Goal: Transaction & Acquisition: Purchase product/service

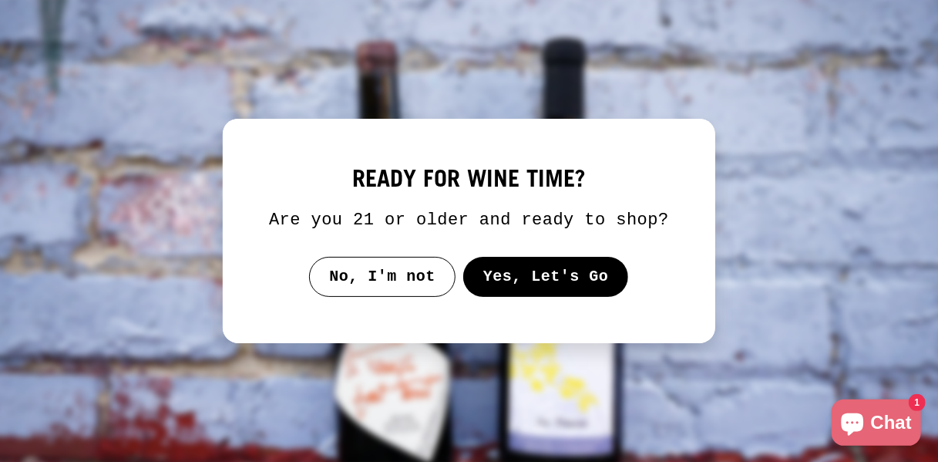
click at [550, 285] on button "Yes, Let's Go" at bounding box center [546, 277] width 166 height 40
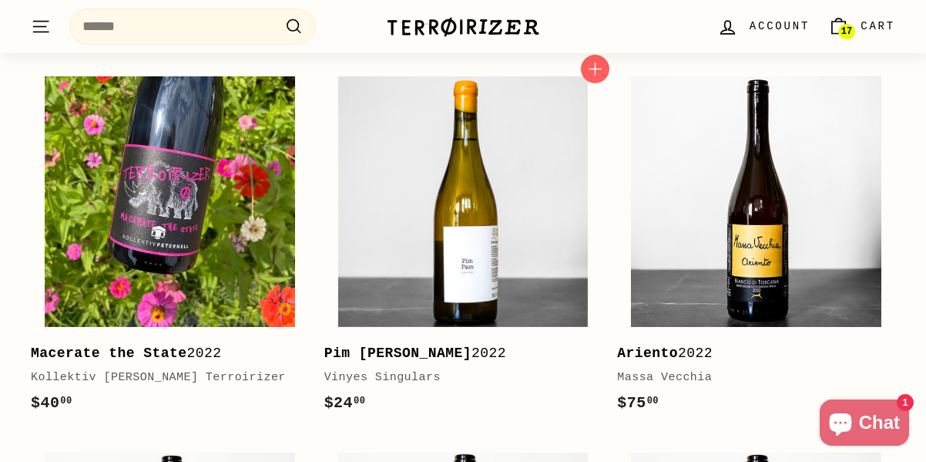
scroll to position [342, 0]
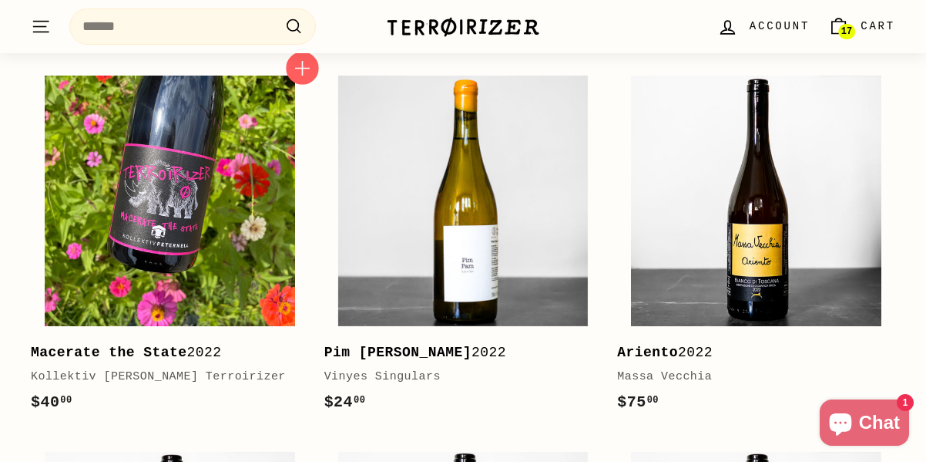
click at [297, 75] on icon "button" at bounding box center [302, 69] width 20 height 20
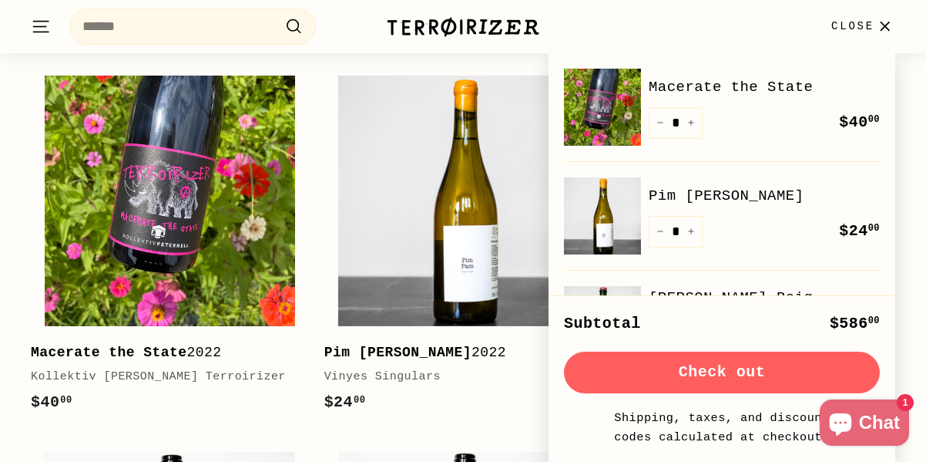
click at [888, 24] on icon "button" at bounding box center [885, 26] width 8 height 8
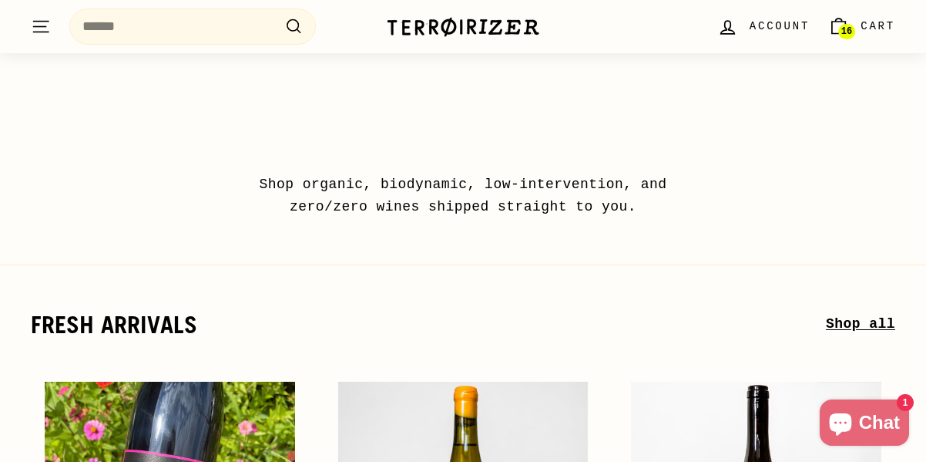
scroll to position [0, 0]
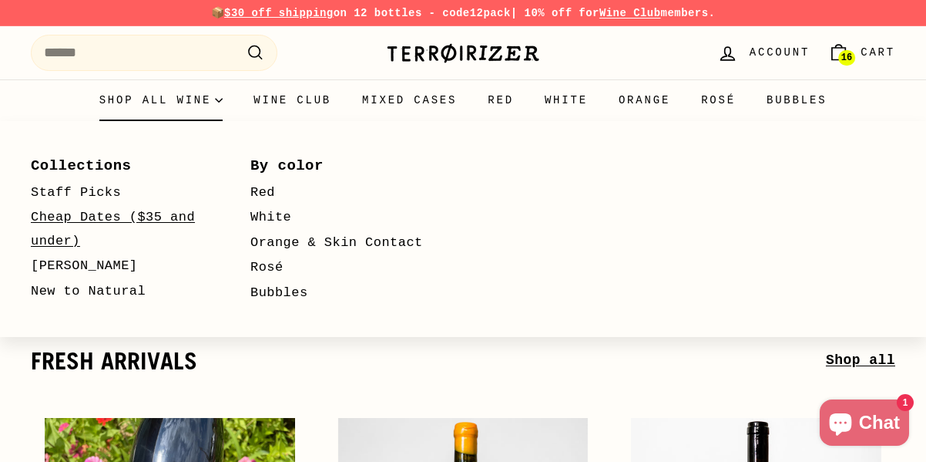
click at [78, 224] on link "Cheap Dates ($35 and under)" at bounding box center [118, 229] width 175 height 49
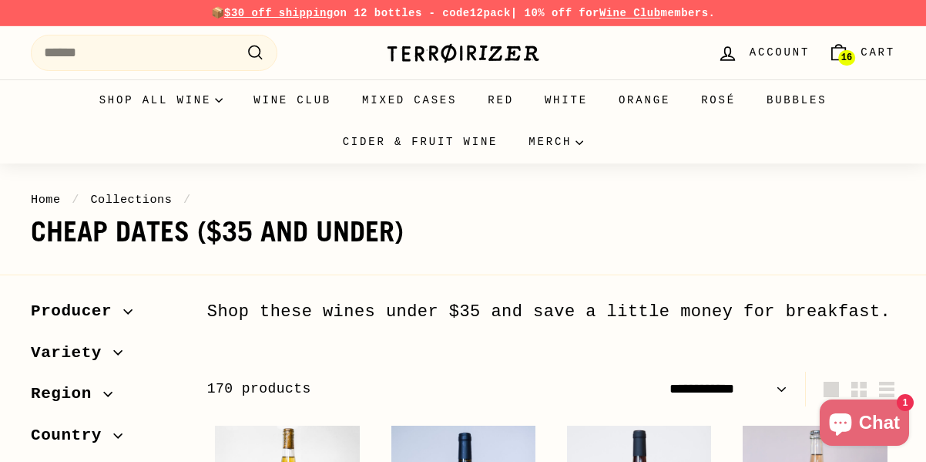
select select "**********"
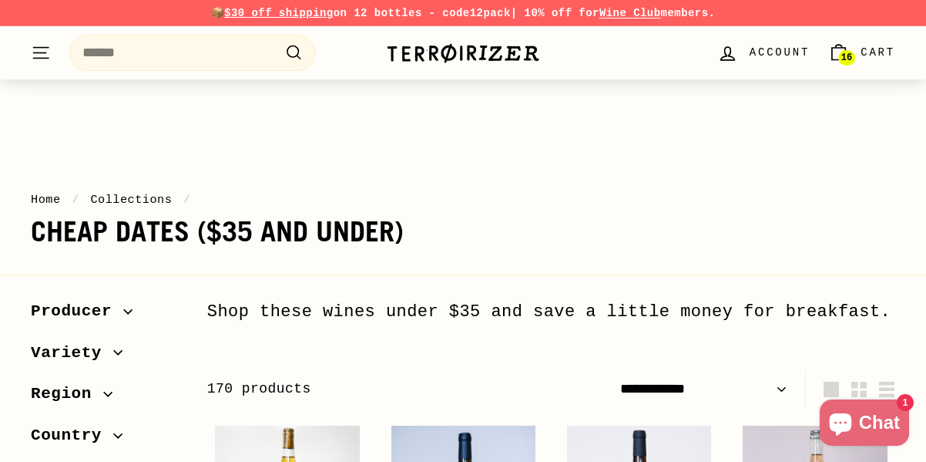
scroll to position [266, 0]
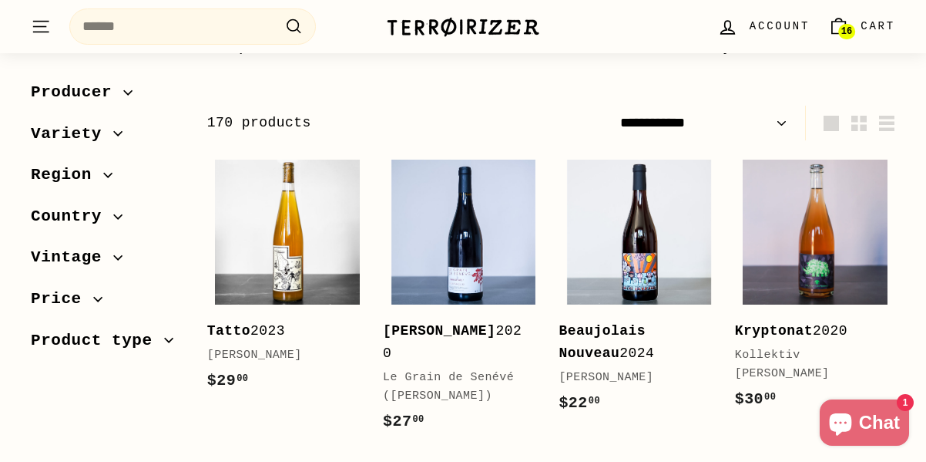
click at [862, 32] on link "16 Cart" at bounding box center [862, 26] width 86 height 45
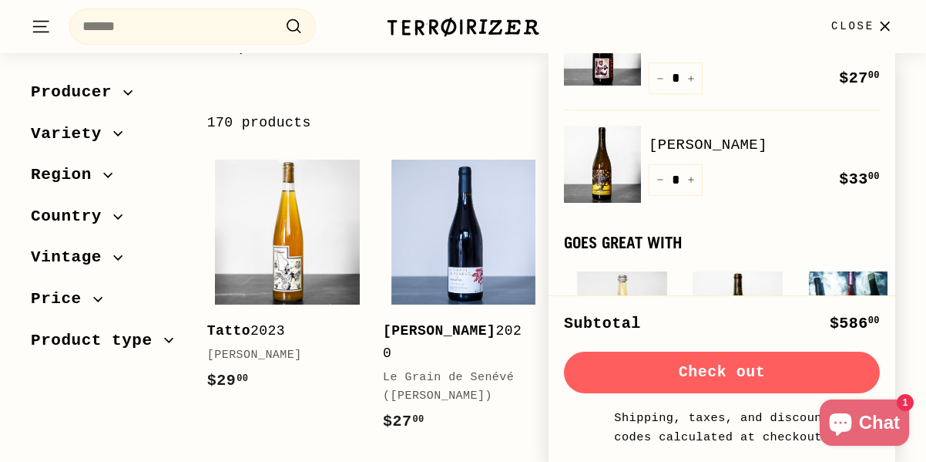
scroll to position [1301, 0]
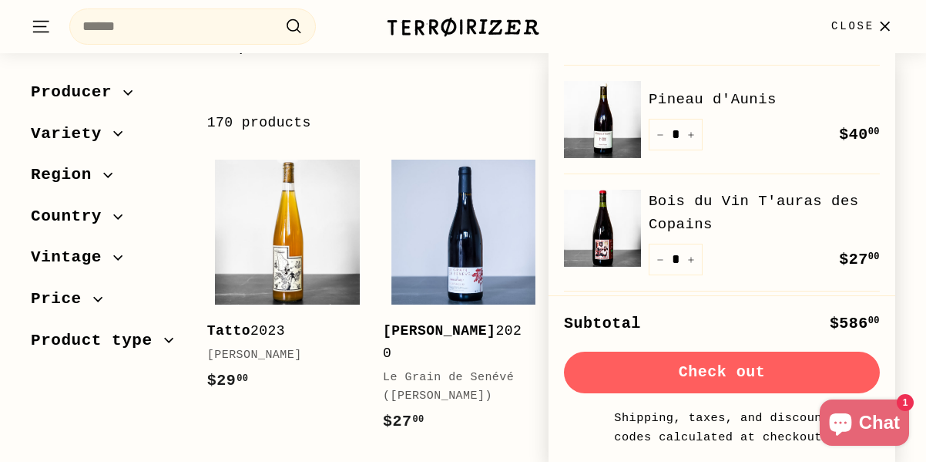
click at [690, 373] on button "Check out" at bounding box center [722, 372] width 316 height 42
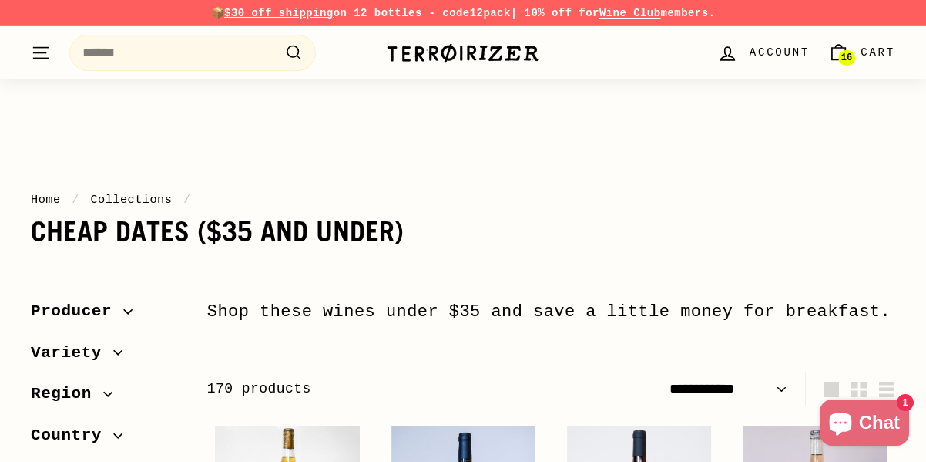
select select "**********"
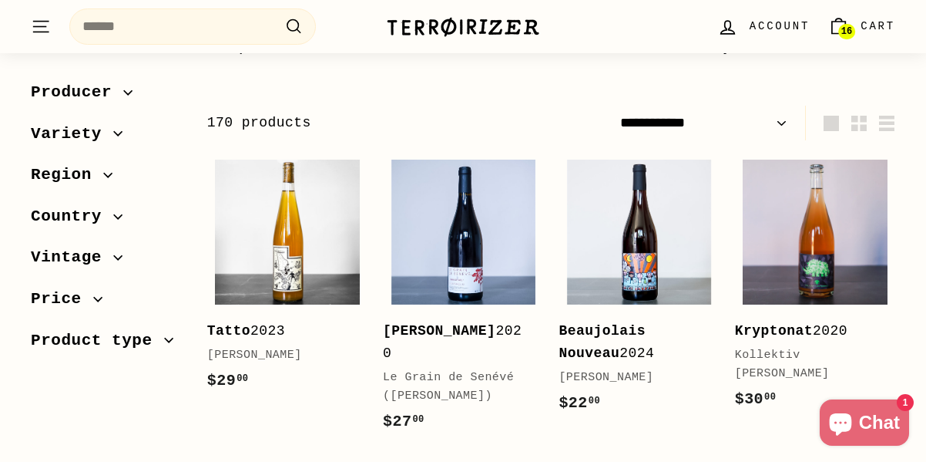
scroll to position [266, 0]
click at [887, 31] on span "Cart" at bounding box center [878, 26] width 35 height 17
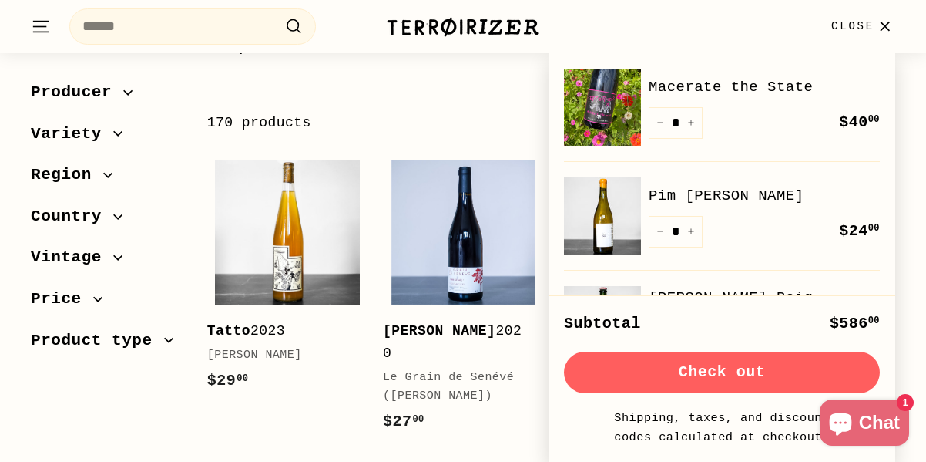
click at [683, 373] on button "Check out" at bounding box center [722, 372] width 316 height 42
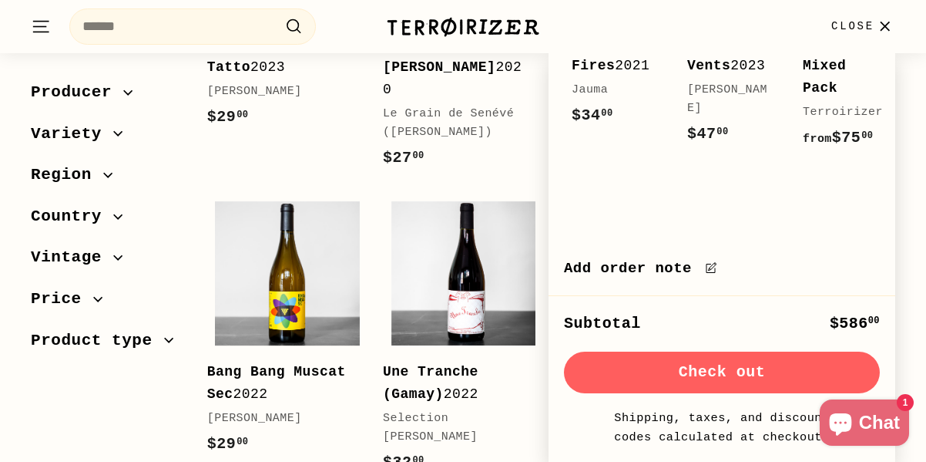
scroll to position [471, 0]
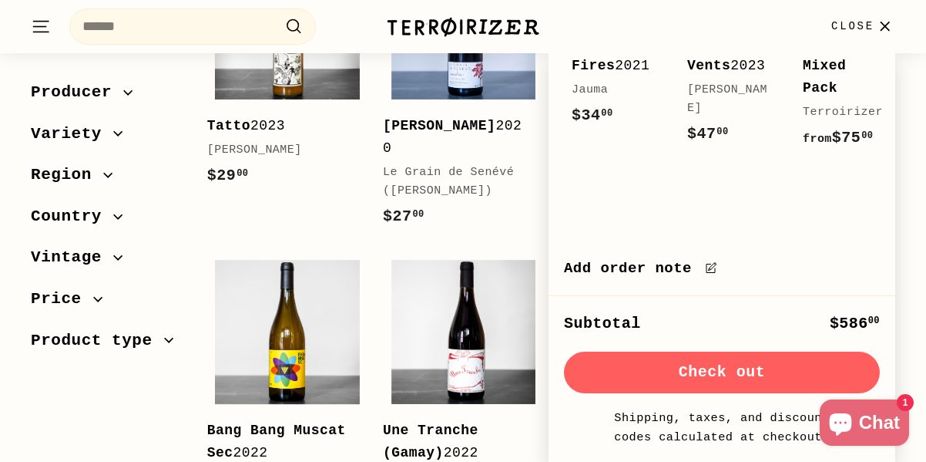
click at [880, 26] on icon "button" at bounding box center [885, 26] width 21 height 21
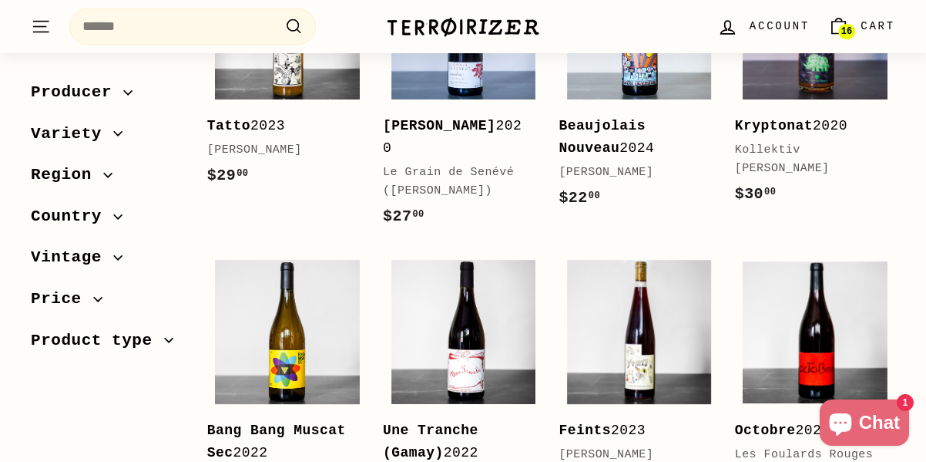
click at [842, 21] on icon "Cart" at bounding box center [839, 19] width 6 height 3
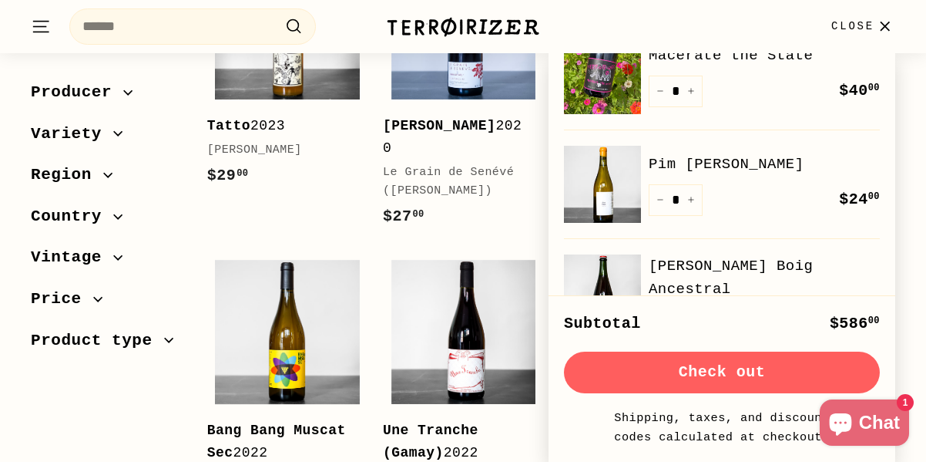
scroll to position [49, 0]
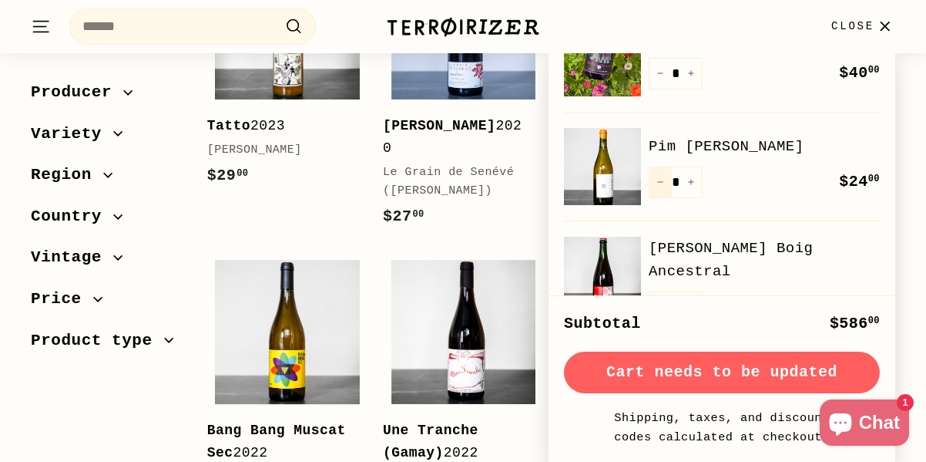
click at [660, 175] on button "−" at bounding box center [660, 182] width 23 height 32
type input "*"
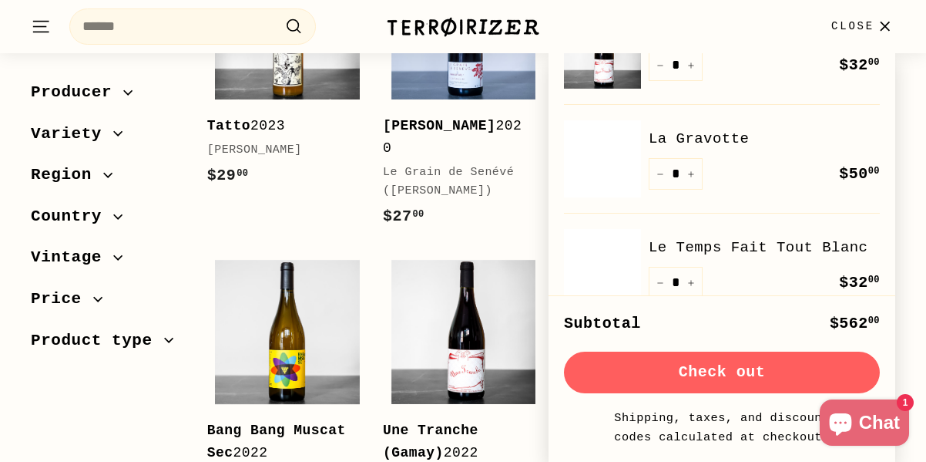
scroll to position [284, 0]
click at [664, 170] on icon "Reduce item quantity by one" at bounding box center [661, 174] width 8 height 8
type input "*"
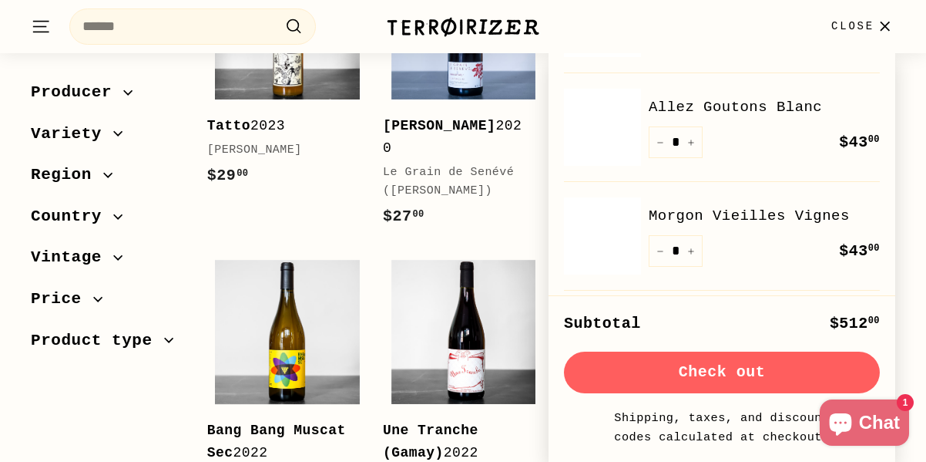
scroll to position [425, 0]
click at [649, 237] on button "−" at bounding box center [660, 250] width 23 height 32
type input "*"
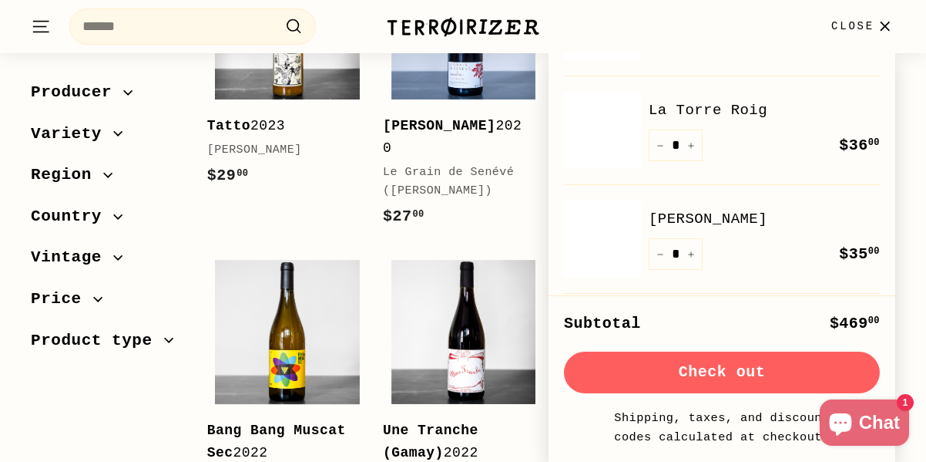
scroll to position [531, 0]
click at [649, 237] on button "−" at bounding box center [660, 253] width 23 height 32
type input "*"
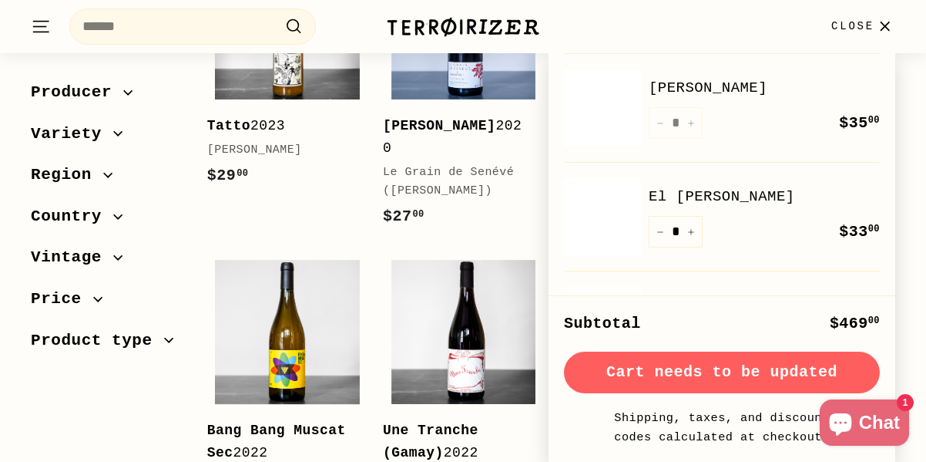
scroll to position [661, 0]
click at [667, 108] on button "−" at bounding box center [660, 122] width 23 height 32
type input "*"
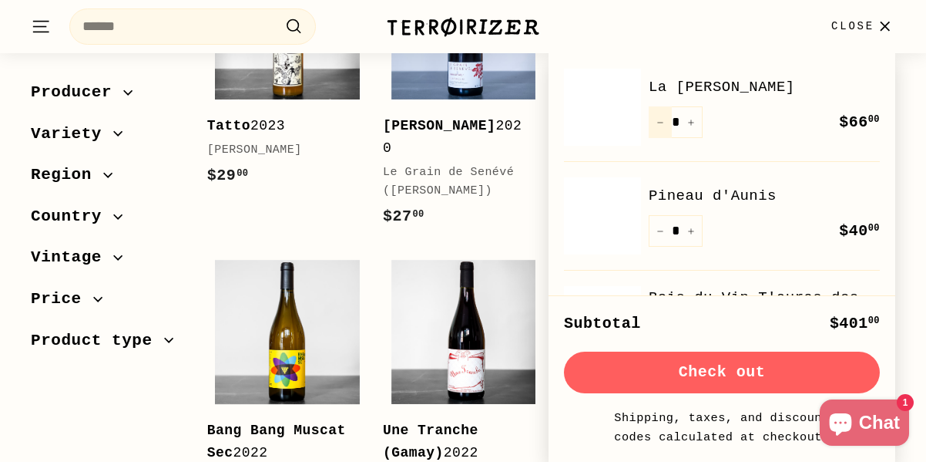
click at [660, 119] on icon "Reduce item quantity by one" at bounding box center [661, 123] width 8 height 8
type input "*"
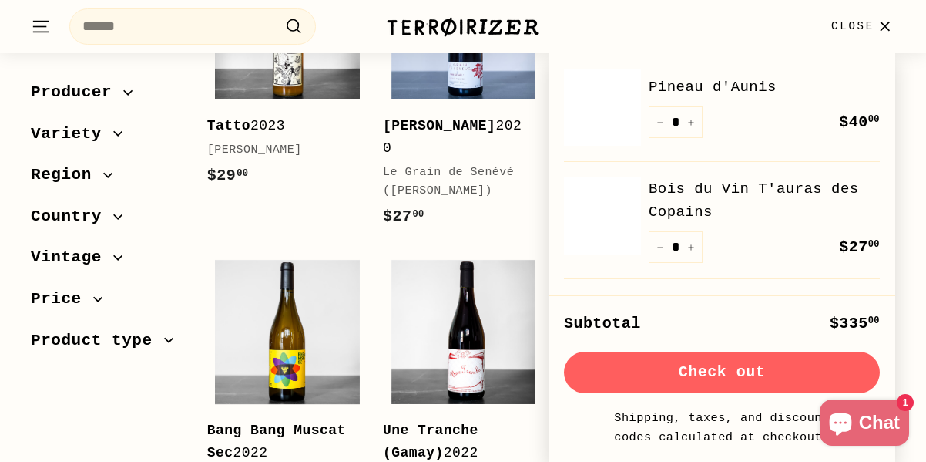
click at [660, 119] on icon "Reduce item quantity by one" at bounding box center [661, 123] width 8 height 8
type input "*"
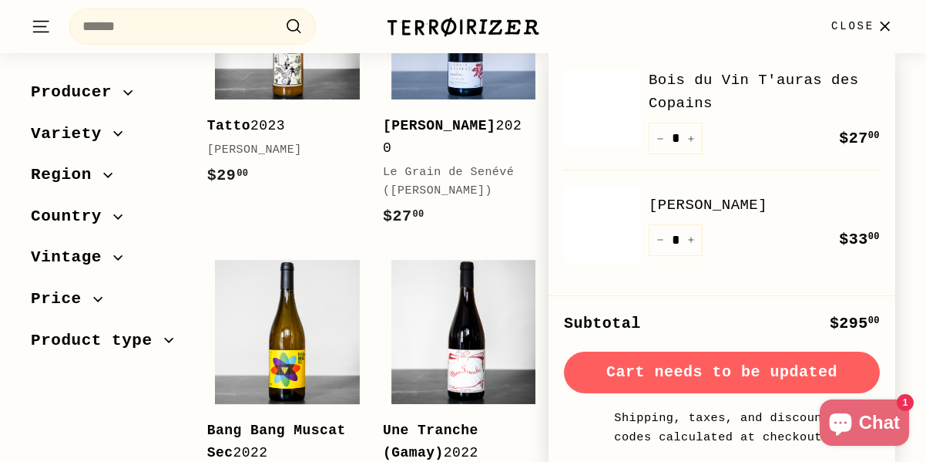
click at [660, 123] on button "−" at bounding box center [660, 139] width 23 height 32
type input "*"
click at [614, 135] on div "Bois du Vin T'auras des Copains Quantity * − + Remove $27 00 $27.00" at bounding box center [722, 120] width 316 height 103
click at [612, 122] on img at bounding box center [602, 107] width 77 height 77
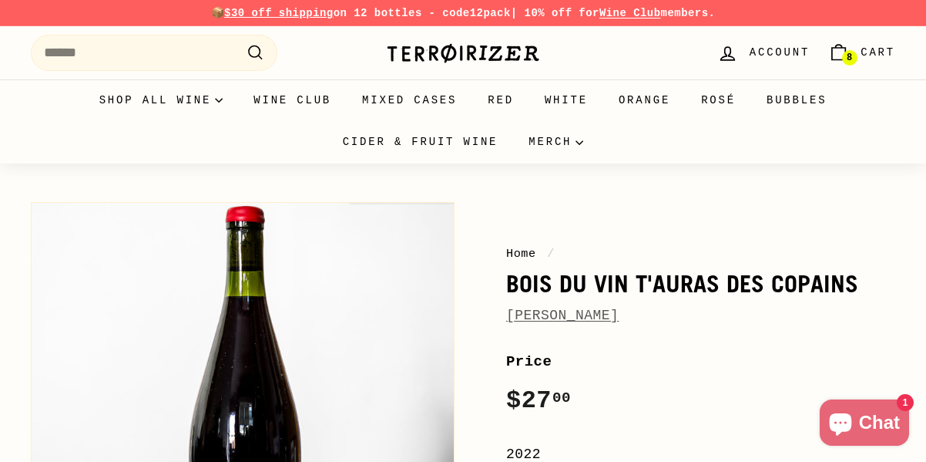
click at [878, 51] on span "Cart" at bounding box center [878, 52] width 35 height 17
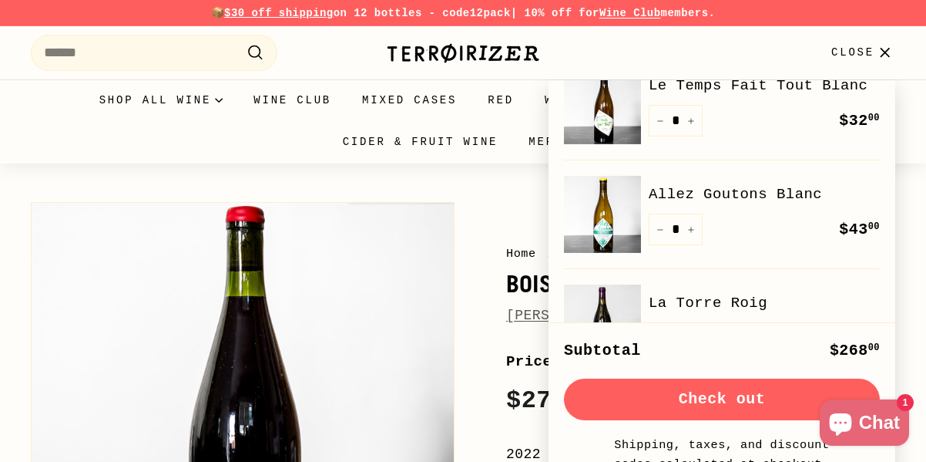
scroll to position [365, 0]
click at [659, 225] on icon "Reduce item quantity by one" at bounding box center [661, 229] width 8 height 8
type input "*"
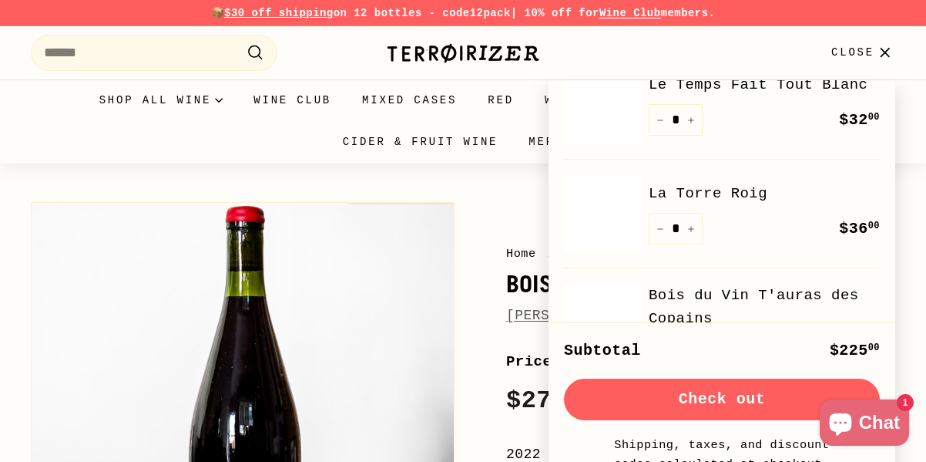
click at [849, 42] on button "Close" at bounding box center [863, 52] width 82 height 45
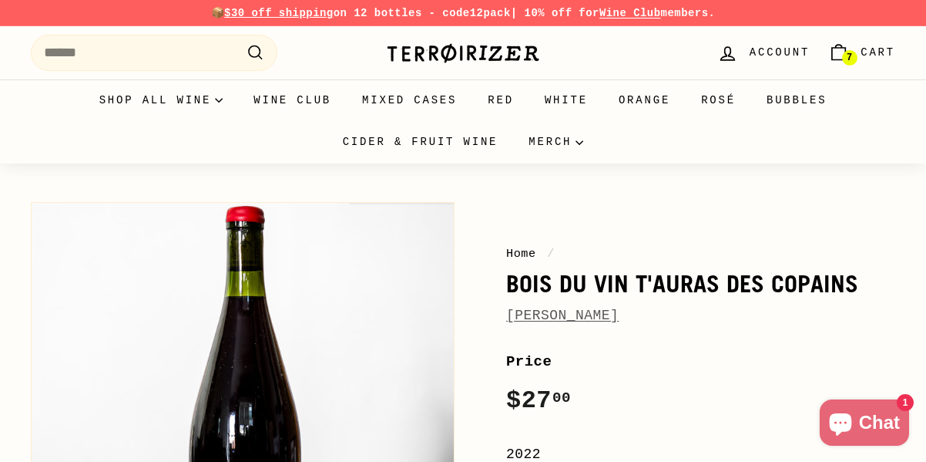
click at [849, 42] on icon "Cart" at bounding box center [838, 52] width 21 height 21
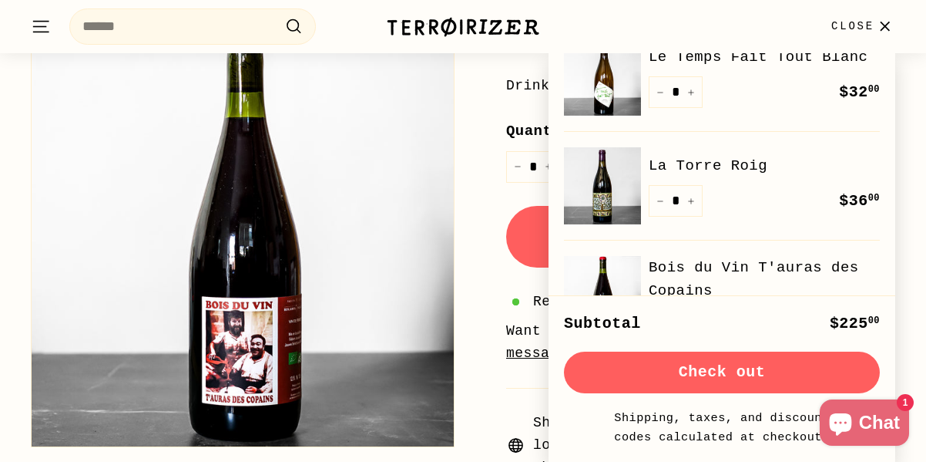
scroll to position [389, 0]
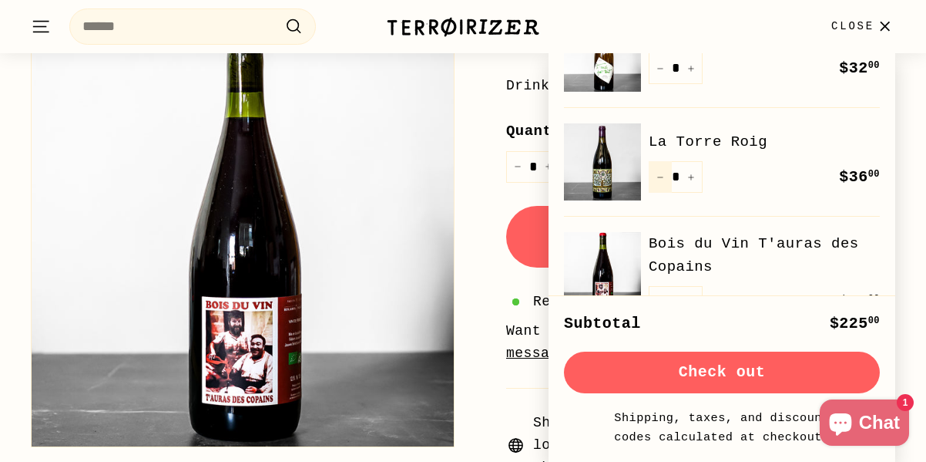
click at [663, 173] on icon "Reduce item quantity by one" at bounding box center [661, 177] width 8 height 8
type input "*"
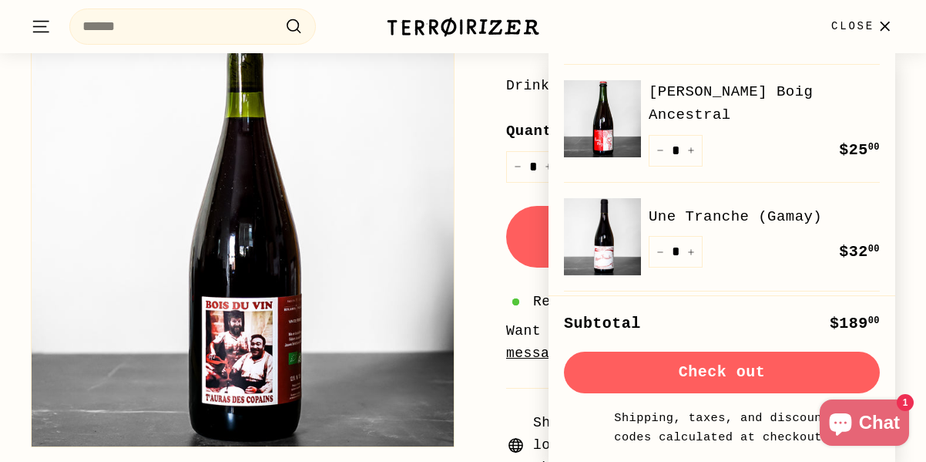
scroll to position [99, 0]
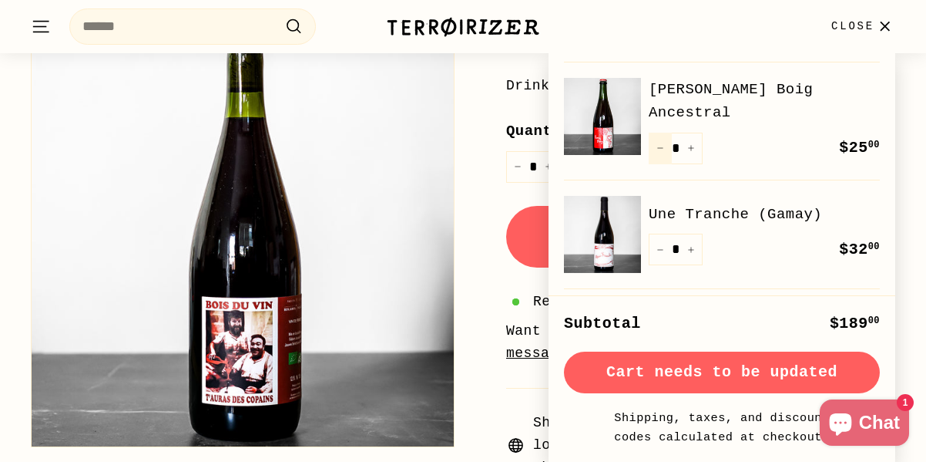
click at [664, 133] on button "−" at bounding box center [660, 149] width 23 height 32
type input "*"
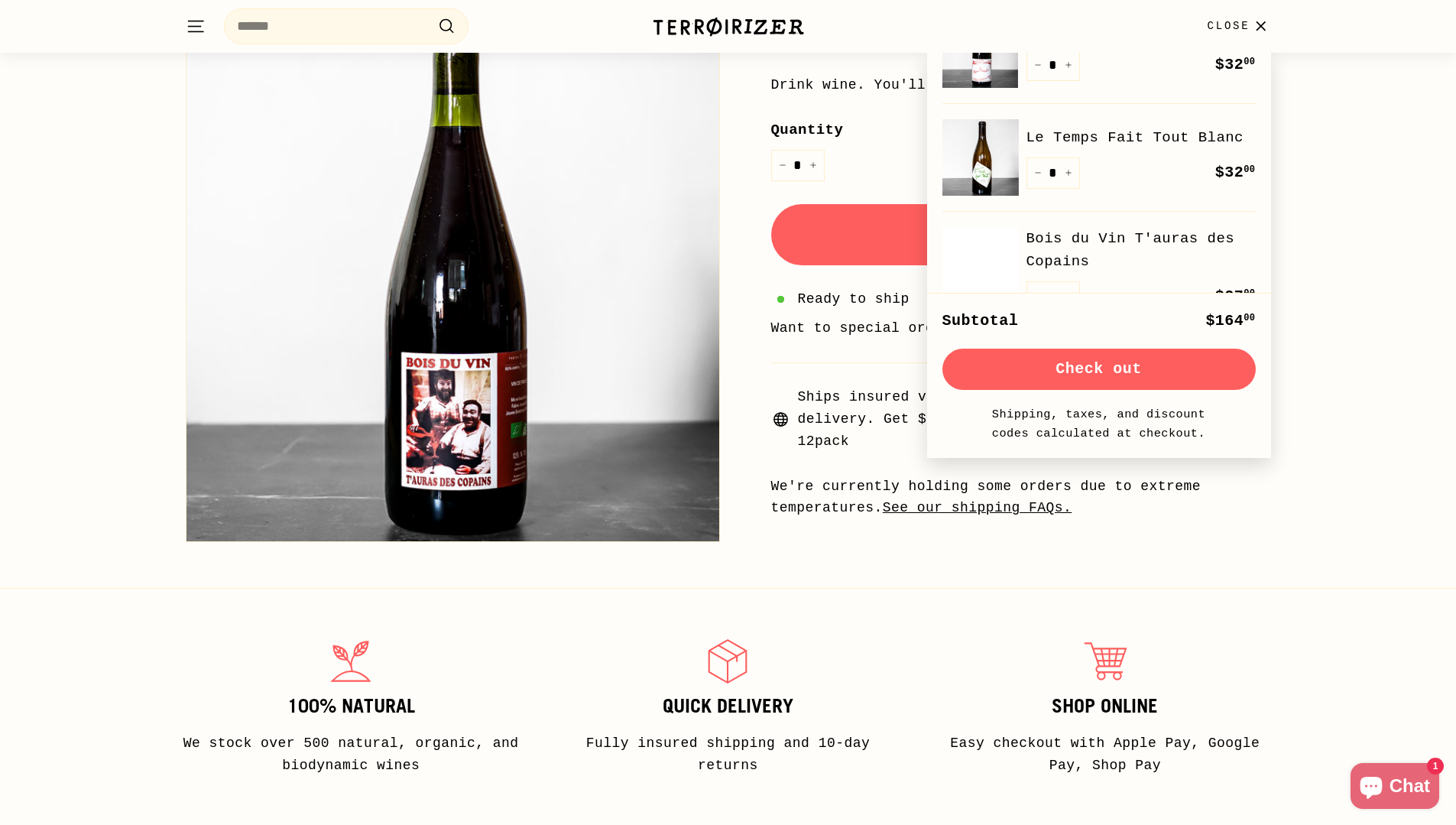
scroll to position [165, 0]
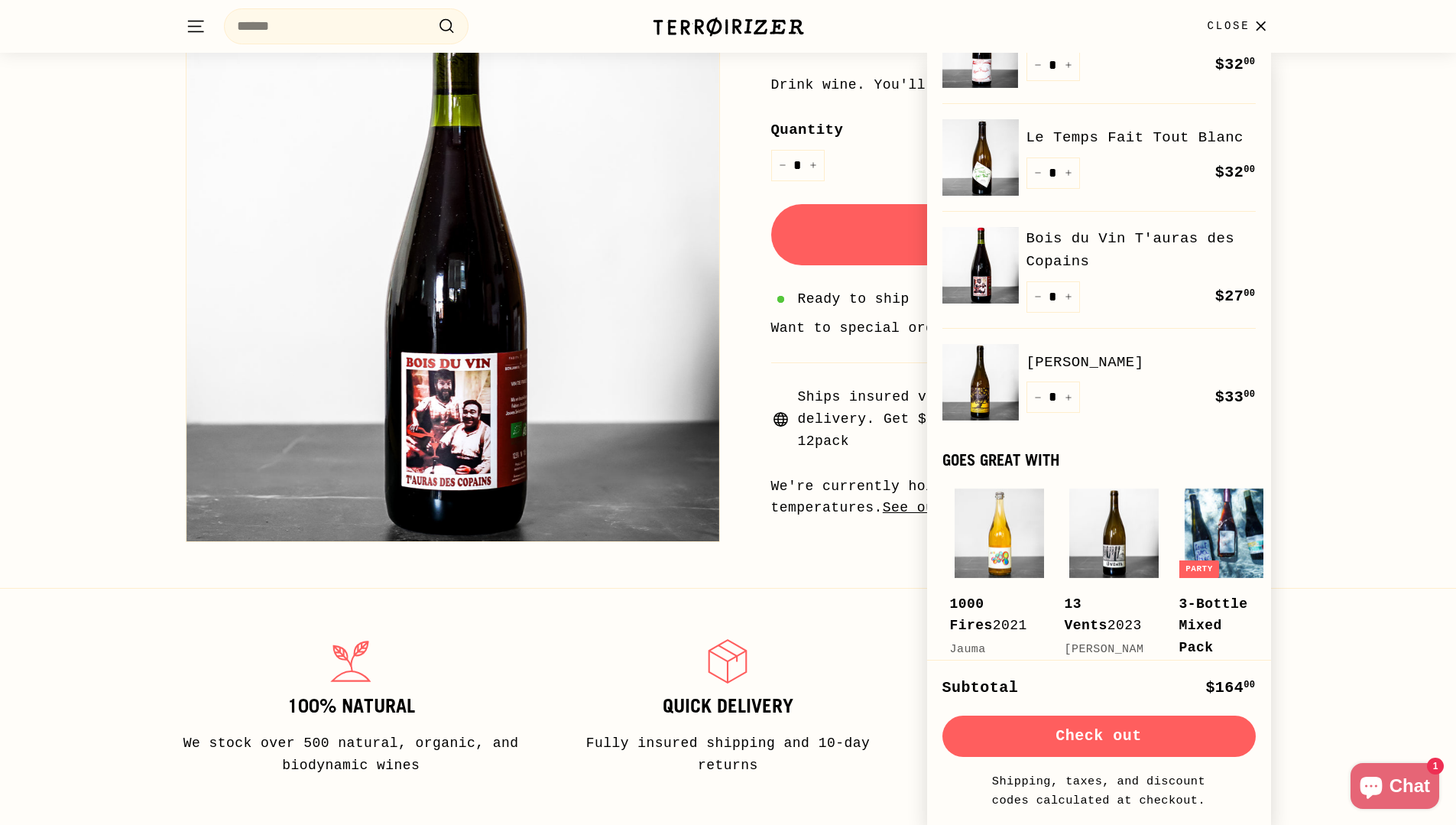
click at [754, 29] on img at bounding box center [728, 27] width 153 height 22
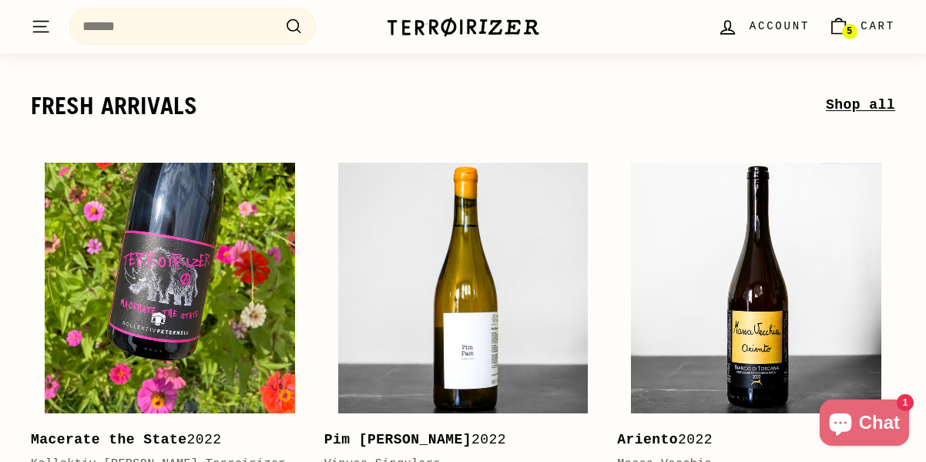
scroll to position [231, 0]
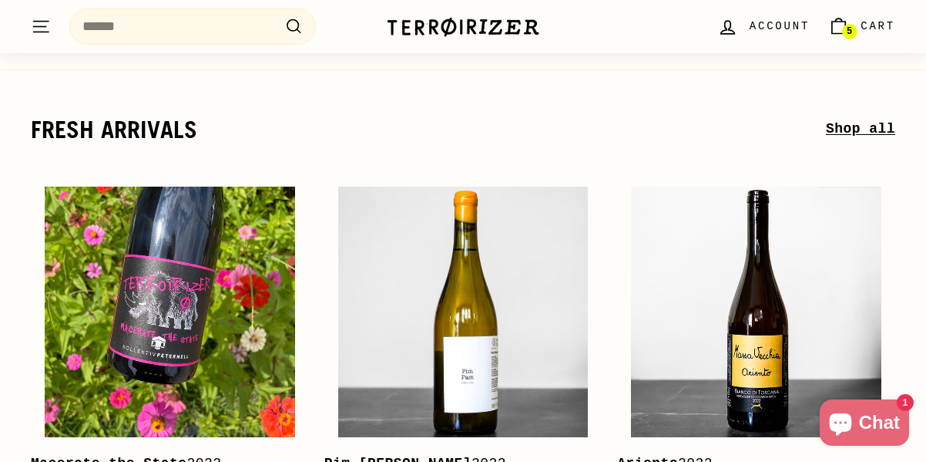
click at [880, 28] on span "Cart" at bounding box center [878, 26] width 35 height 17
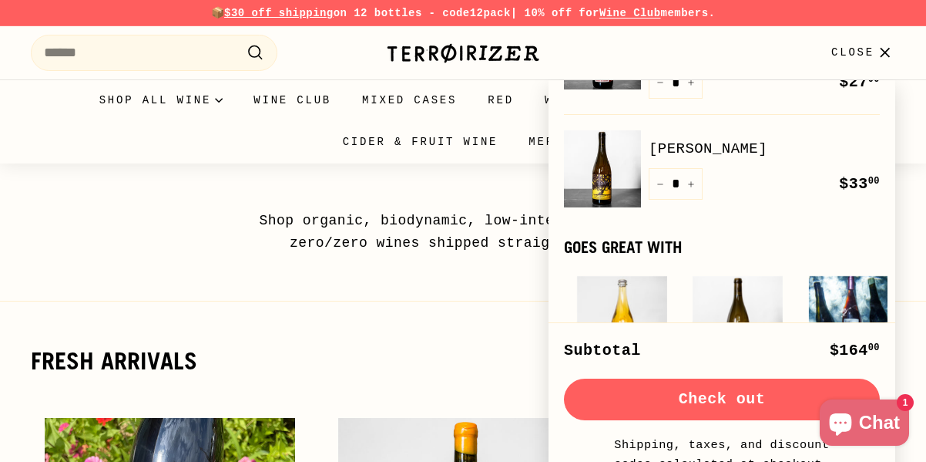
scroll to position [385, 0]
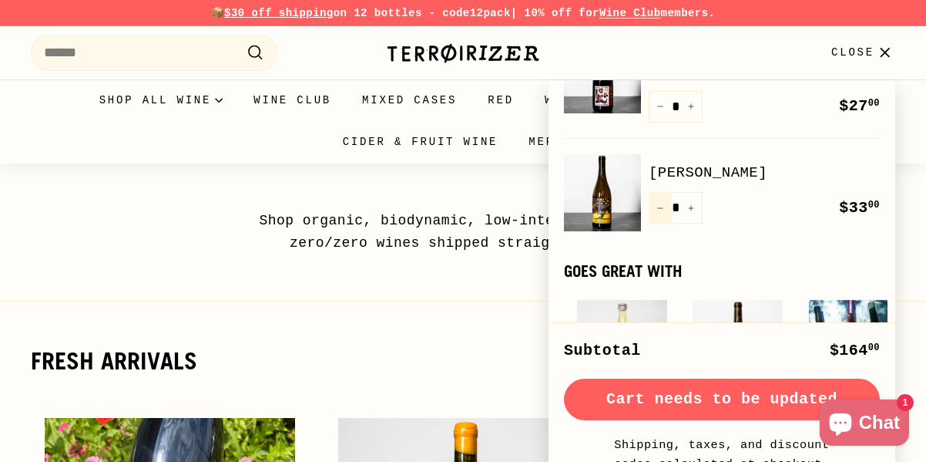
click at [660, 207] on icon "Reduce item quantity by one" at bounding box center [661, 208] width 8 height 8
type input "*"
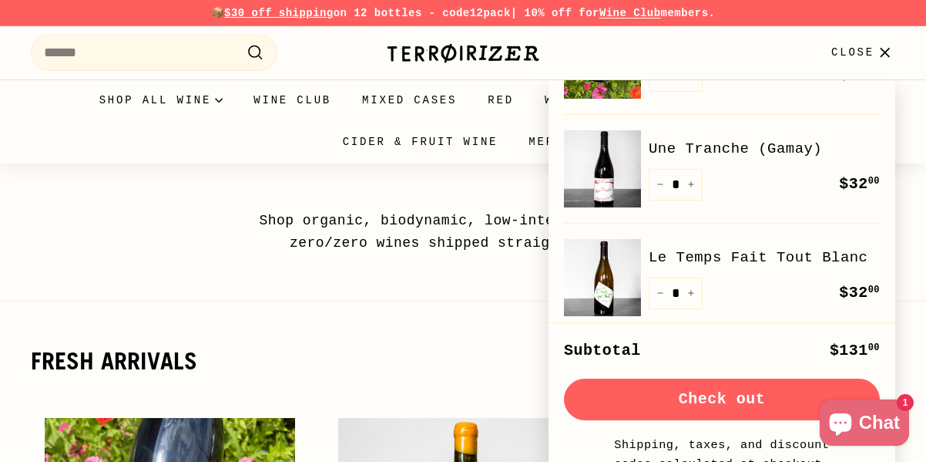
scroll to position [154, 0]
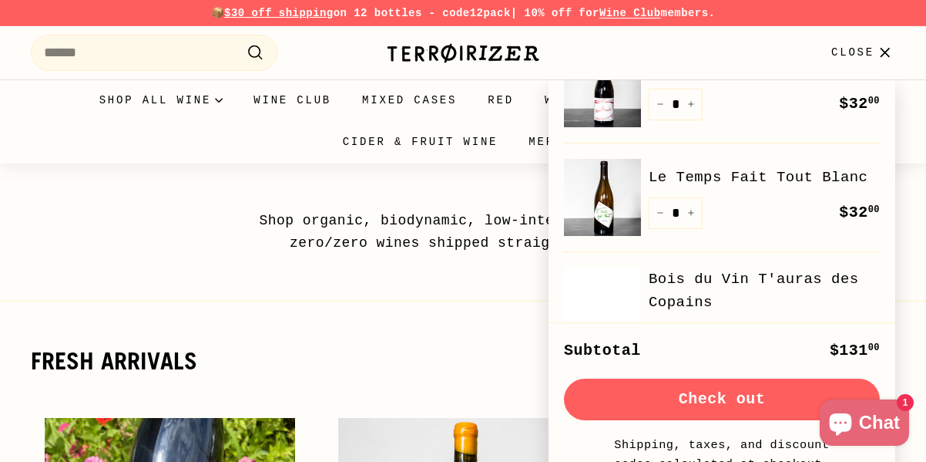
click at [165, 236] on div "Shop organic, biodynamic, low-intervention, and zero/zero wines shipped straigh…" at bounding box center [463, 208] width 926 height 91
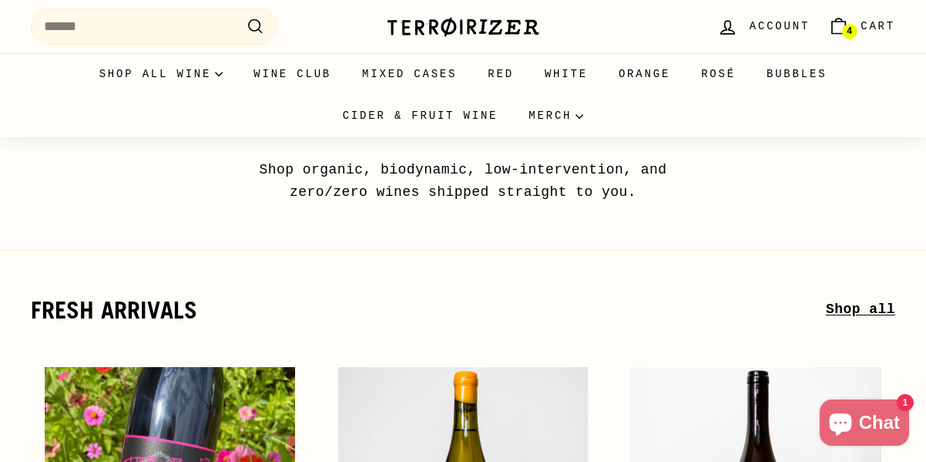
scroll to position [0, 0]
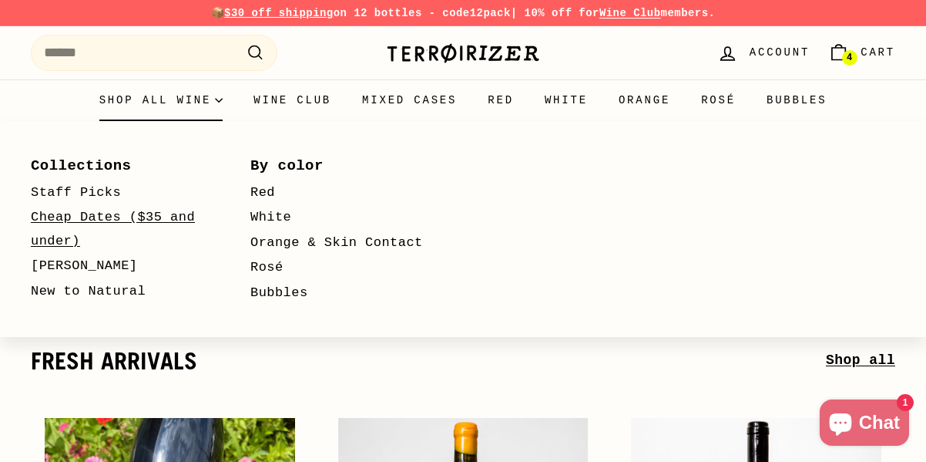
click at [92, 220] on link "Cheap Dates ($35 and under)" at bounding box center [118, 229] width 175 height 49
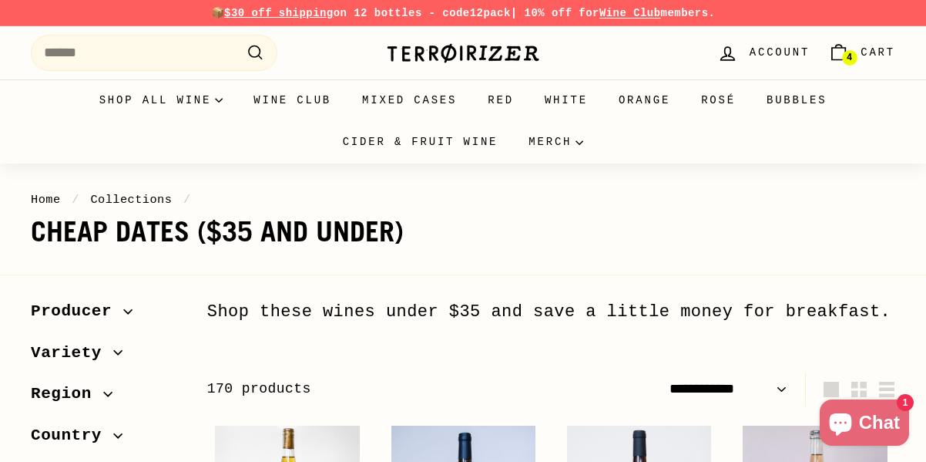
select select "**********"
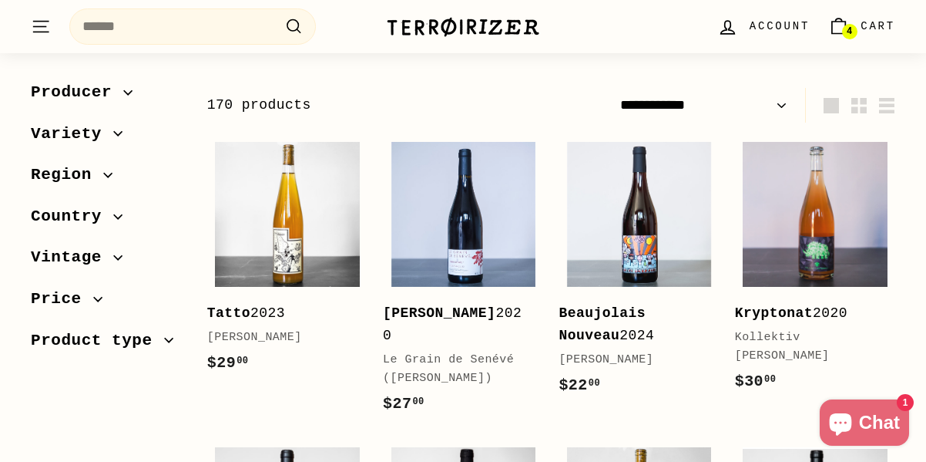
scroll to position [308, 0]
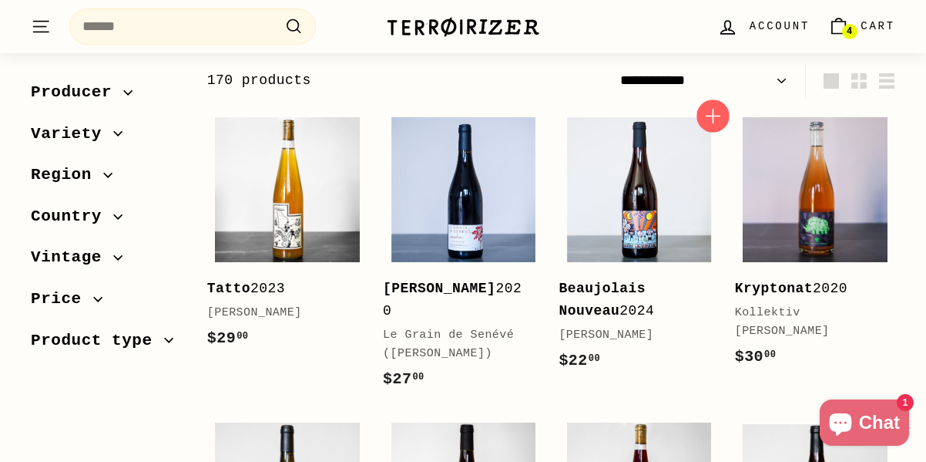
click at [719, 113] on icon "button" at bounding box center [713, 116] width 20 height 20
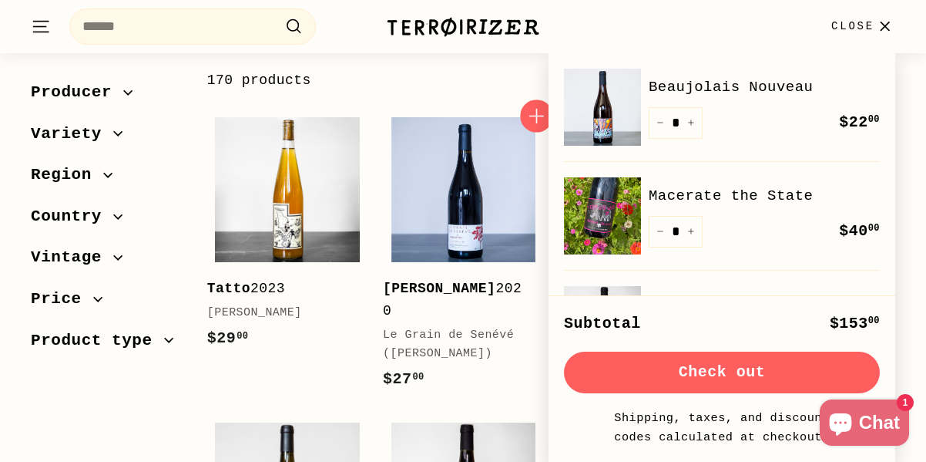
click at [536, 123] on icon "button" at bounding box center [537, 116] width 20 height 20
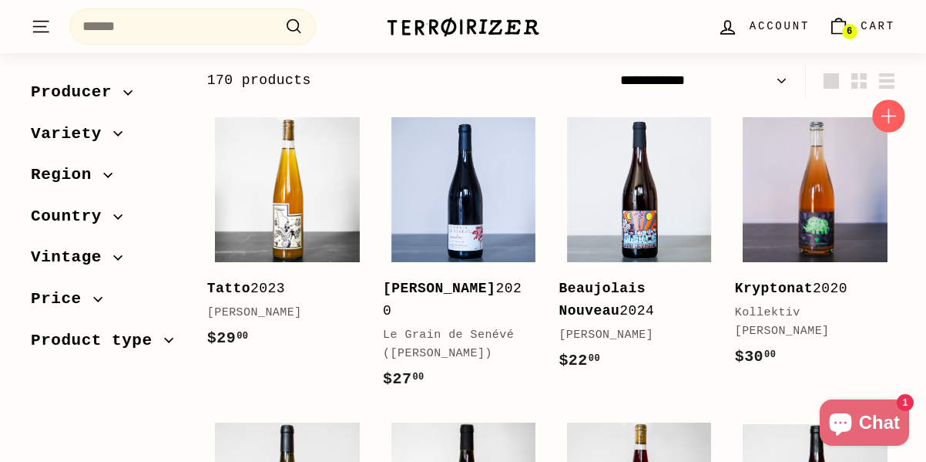
click at [887, 110] on icon "button" at bounding box center [889, 116] width 20 height 20
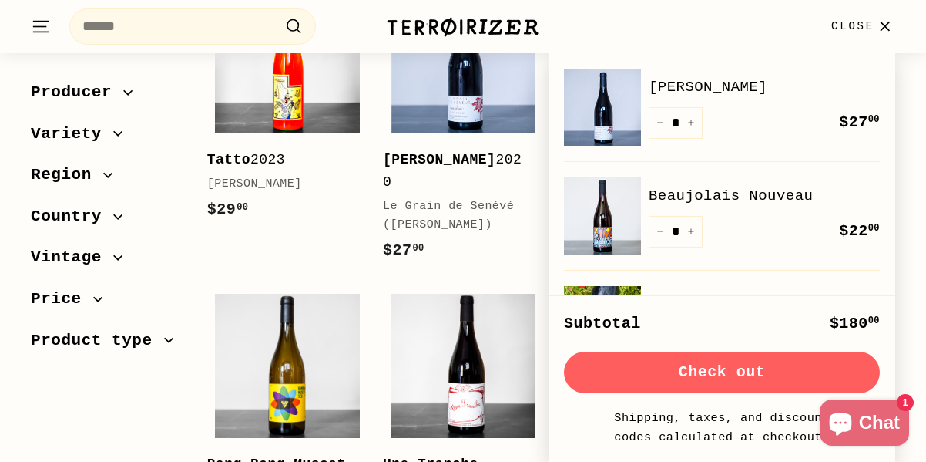
scroll to position [539, 0]
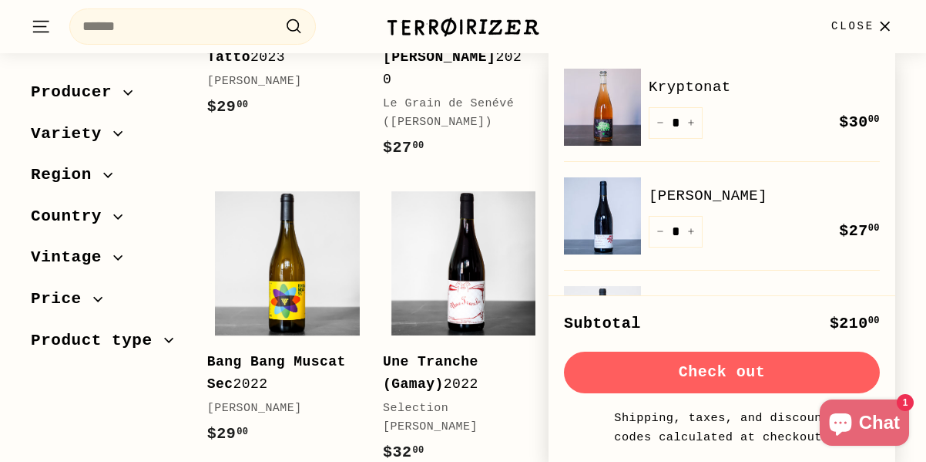
click at [882, 23] on icon "button" at bounding box center [885, 26] width 8 height 8
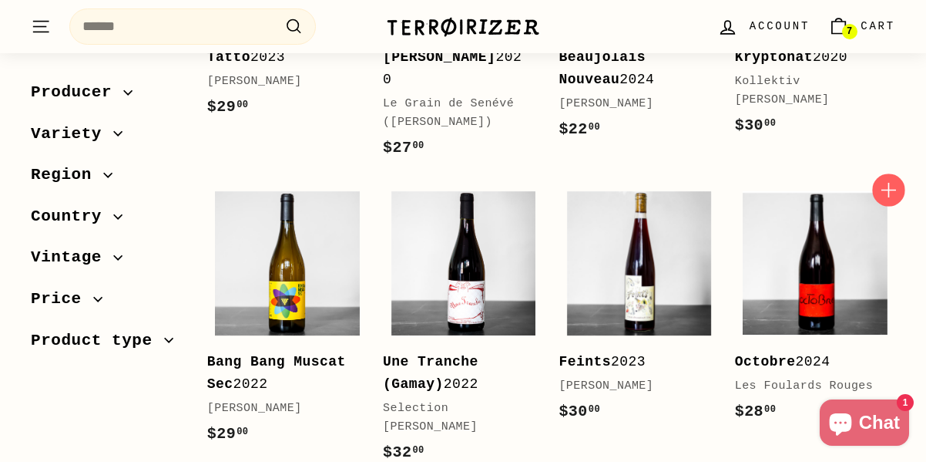
click at [889, 193] on icon "button" at bounding box center [889, 190] width 15 height 15
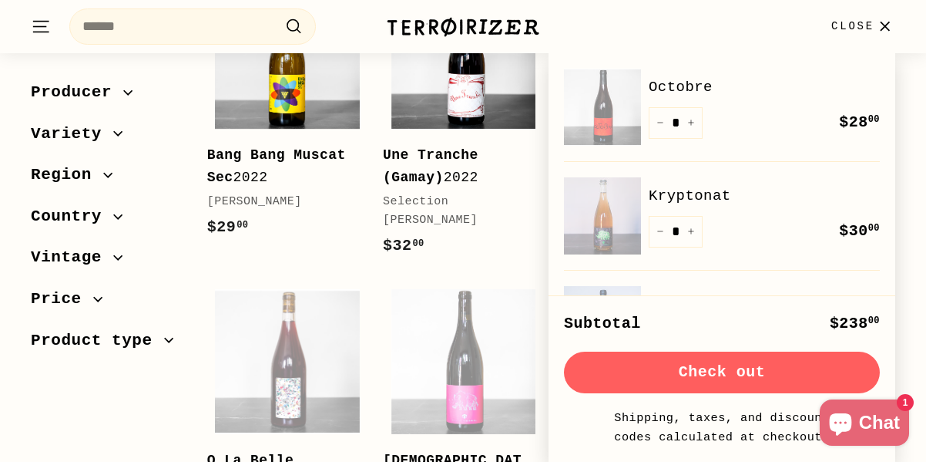
scroll to position [771, 0]
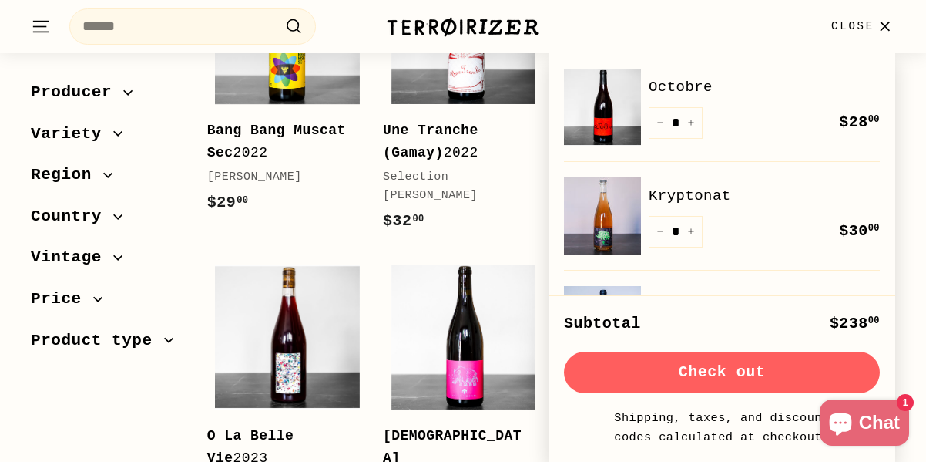
click at [885, 28] on icon "button" at bounding box center [885, 26] width 21 height 21
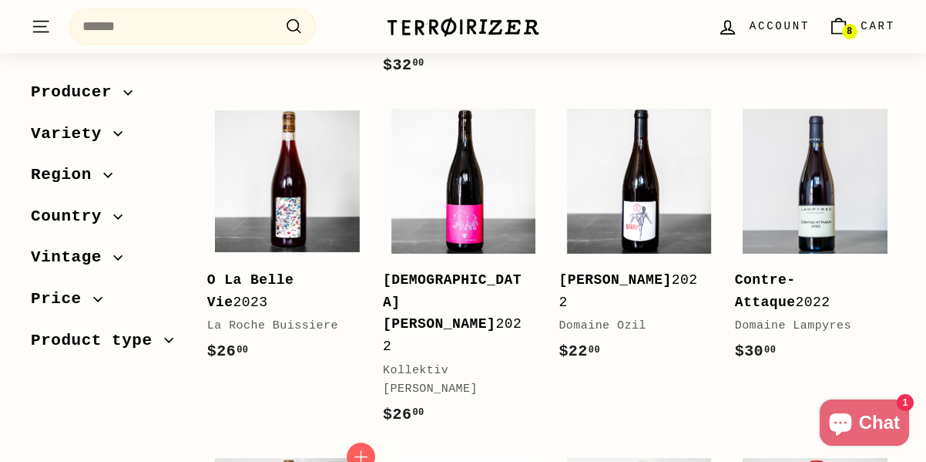
scroll to position [925, 0]
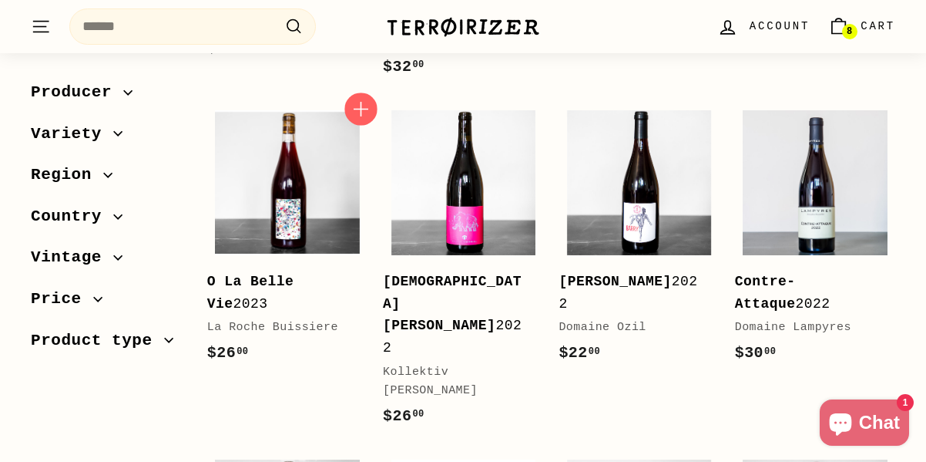
click at [356, 104] on icon "button" at bounding box center [361, 109] width 20 height 20
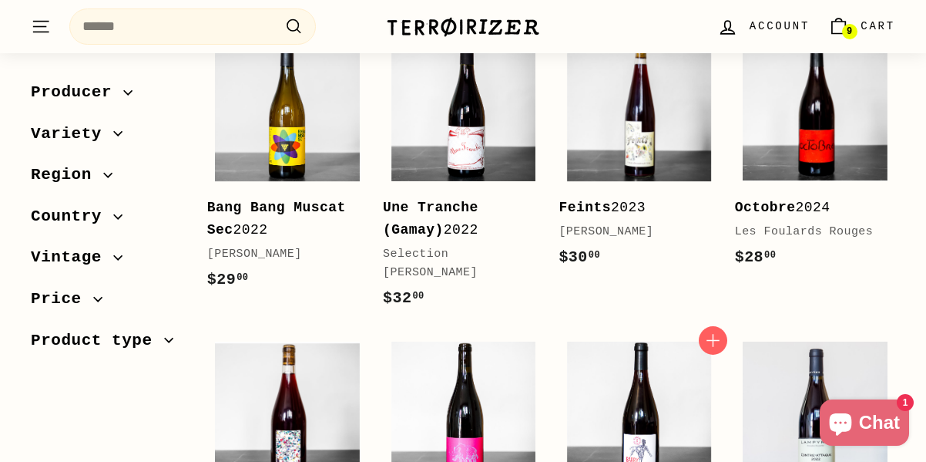
scroll to position [617, 0]
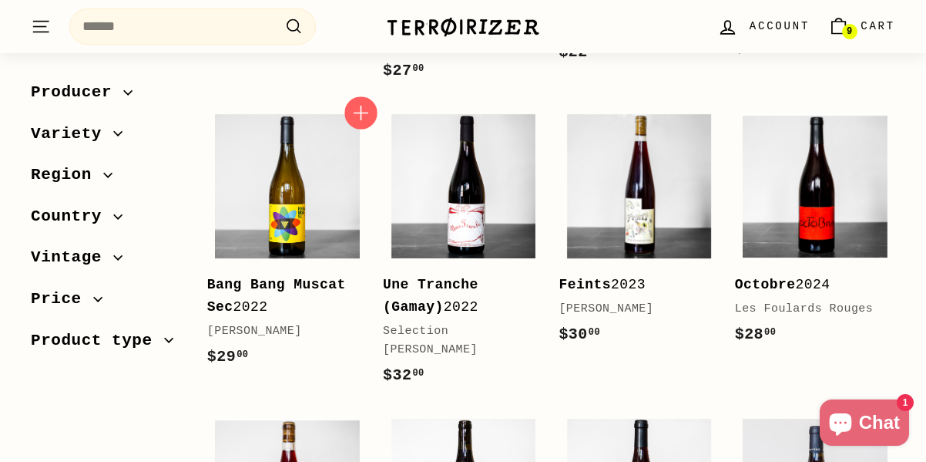
click at [355, 115] on icon "button" at bounding box center [361, 113] width 20 height 20
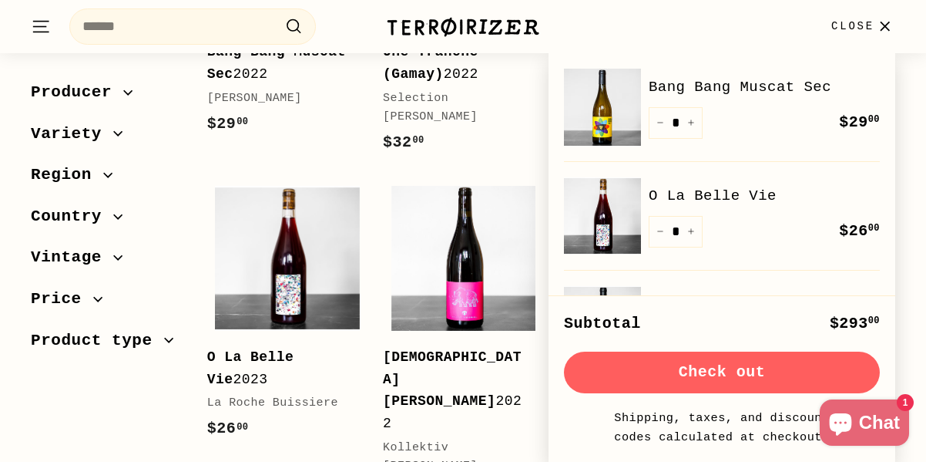
scroll to position [1079, 0]
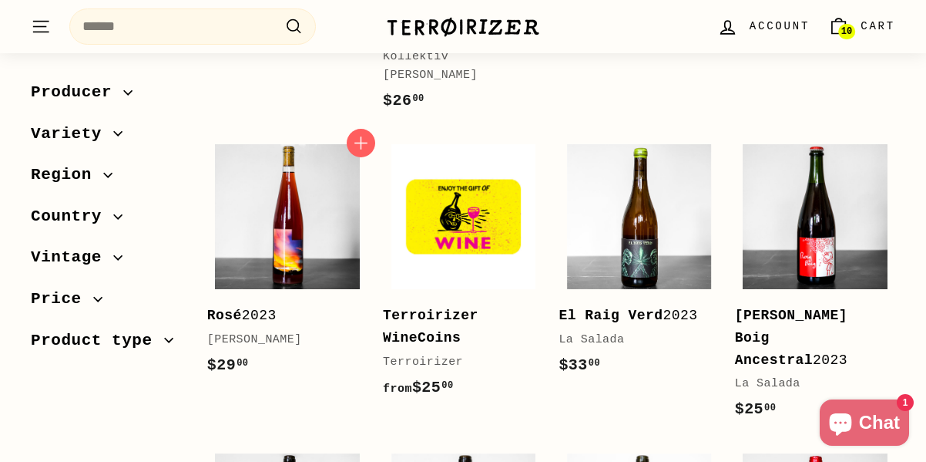
scroll to position [1156, 0]
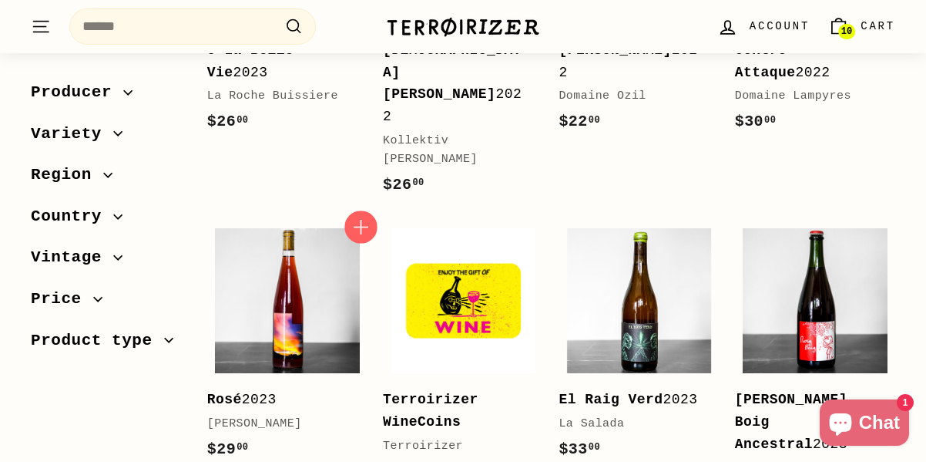
click at [359, 217] on icon "button" at bounding box center [361, 227] width 20 height 20
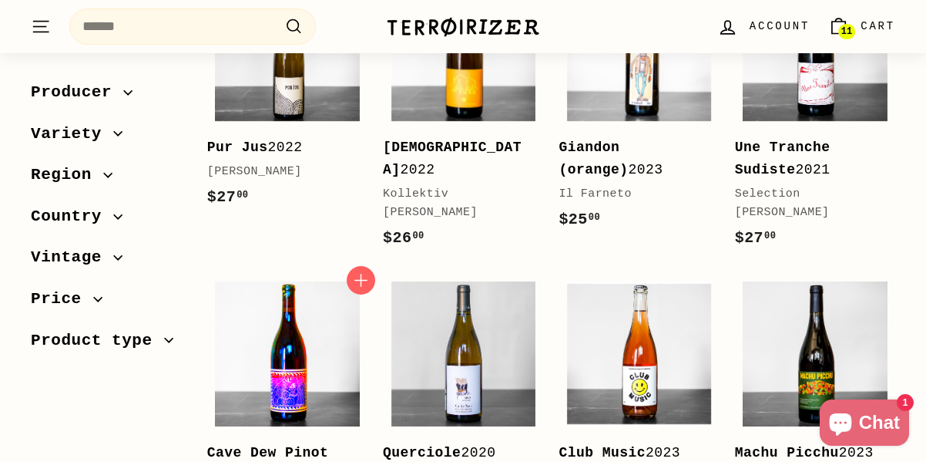
scroll to position [1773, 0]
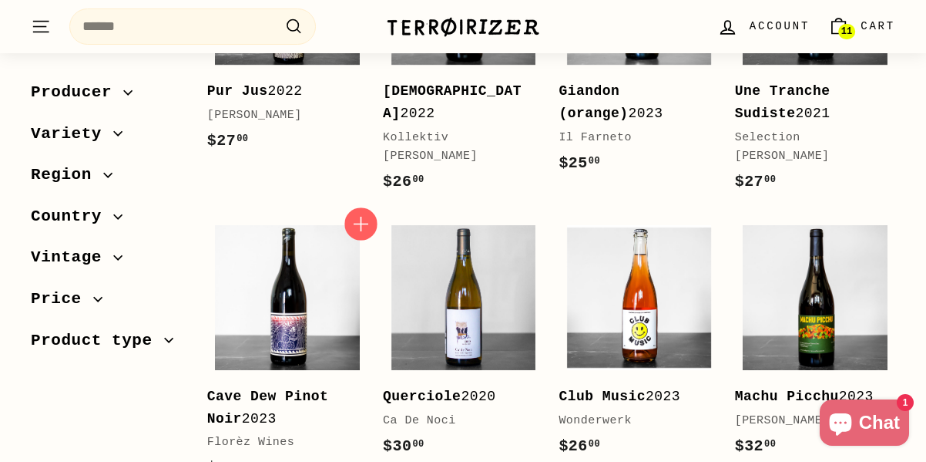
click at [355, 213] on icon "button" at bounding box center [361, 223] width 20 height 20
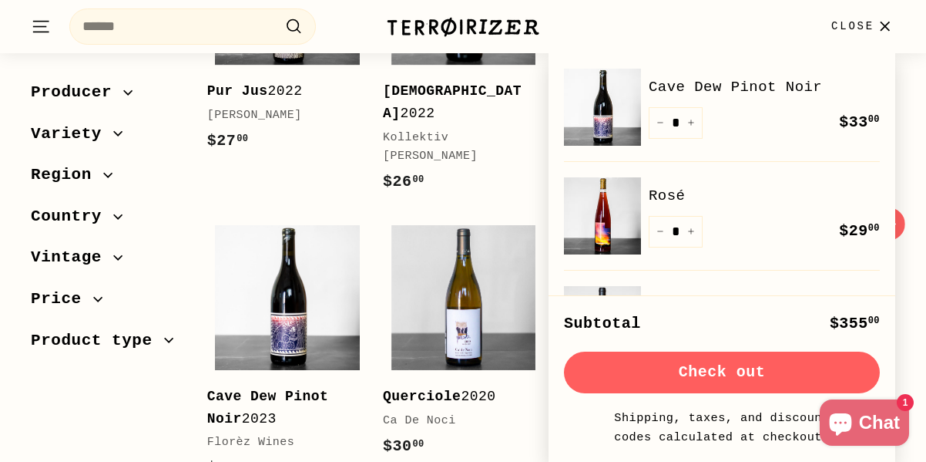
click at [897, 213] on icon "button" at bounding box center [889, 223] width 20 height 20
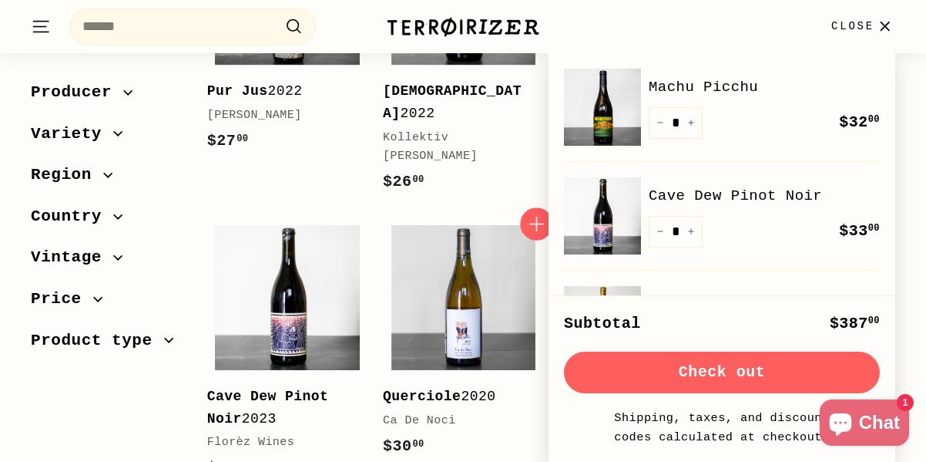
click at [533, 213] on icon "button" at bounding box center [537, 223] width 20 height 20
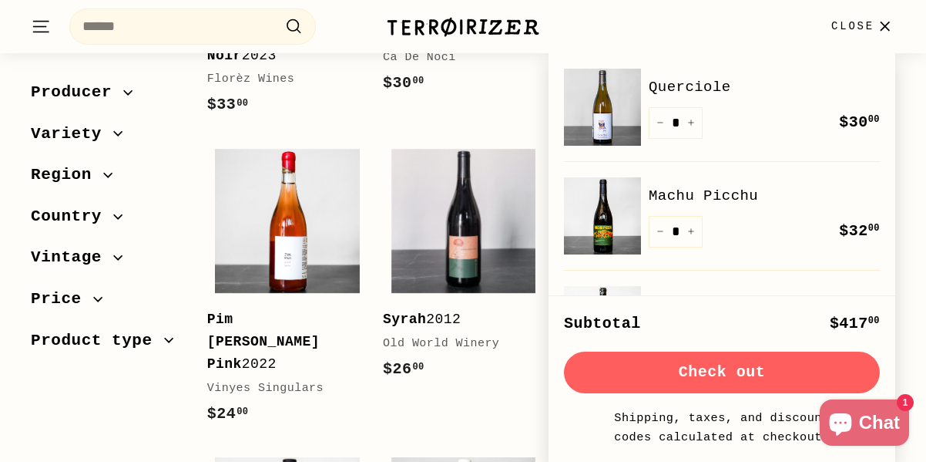
scroll to position [2081, 0]
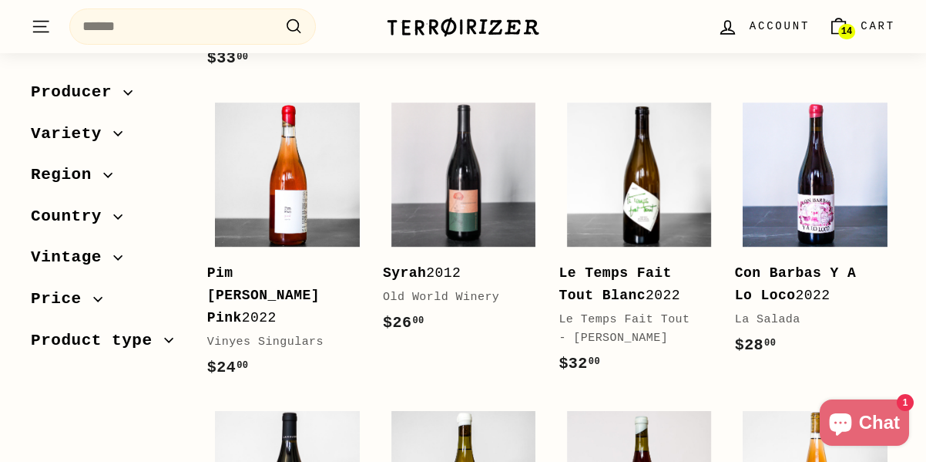
scroll to position [2158, 0]
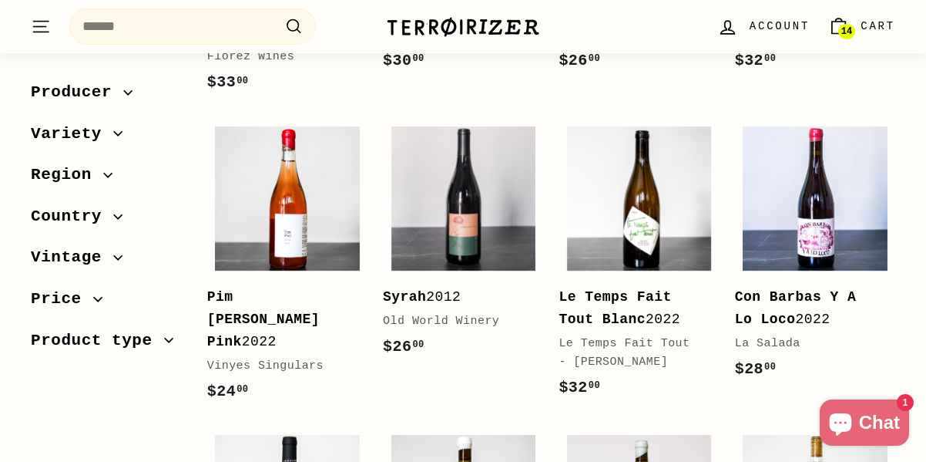
click at [163, 347] on span "Product type" at bounding box center [107, 341] width 152 height 26
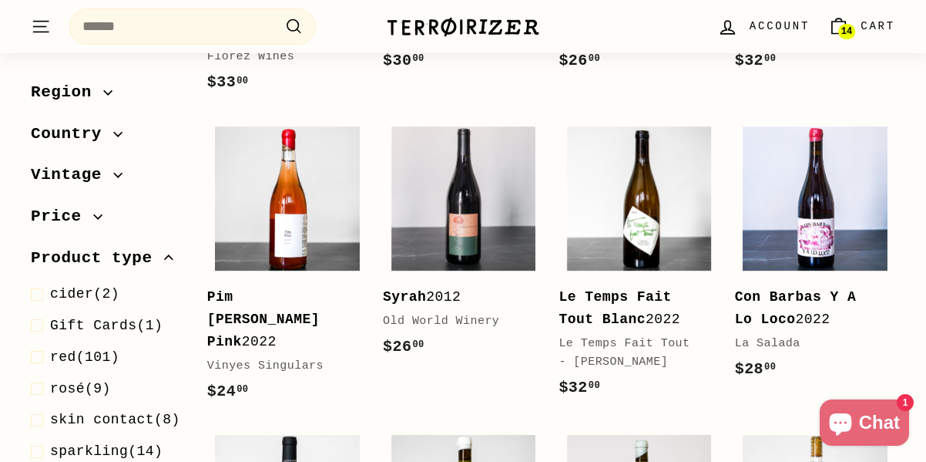
scroll to position [171, 0]
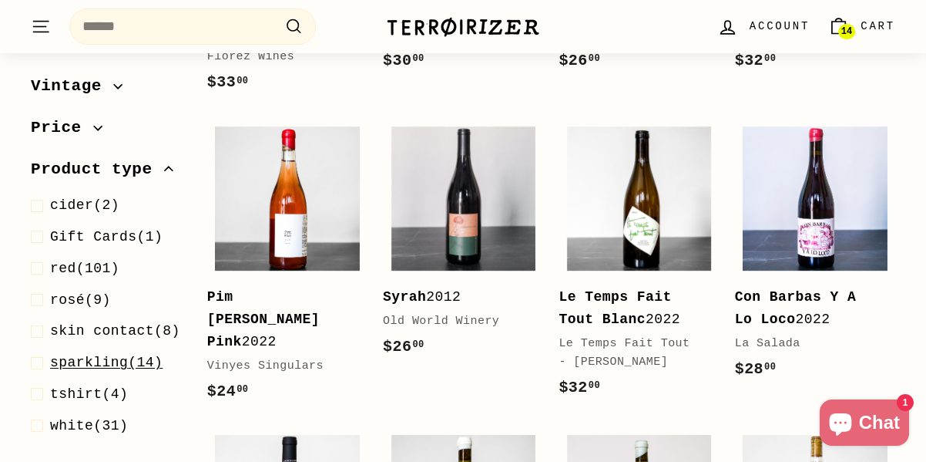
click at [90, 370] on span "sparkling" at bounding box center [89, 362] width 78 height 15
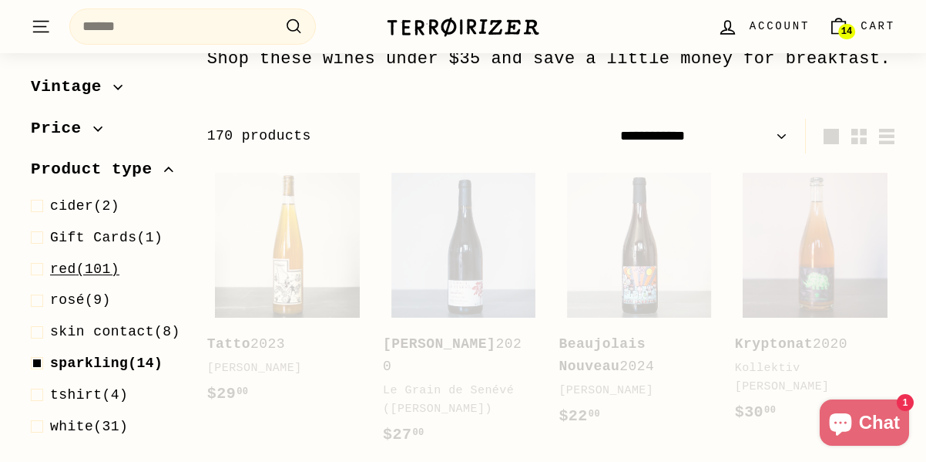
scroll to position [234, 0]
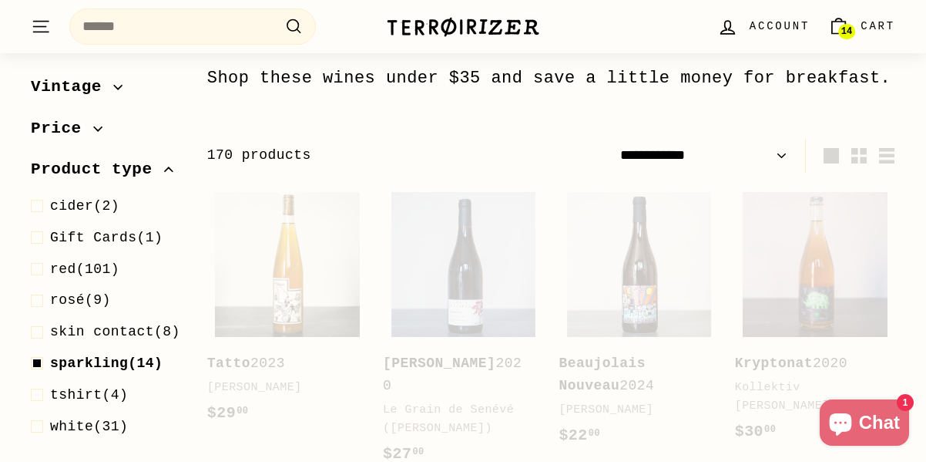
select select "**********"
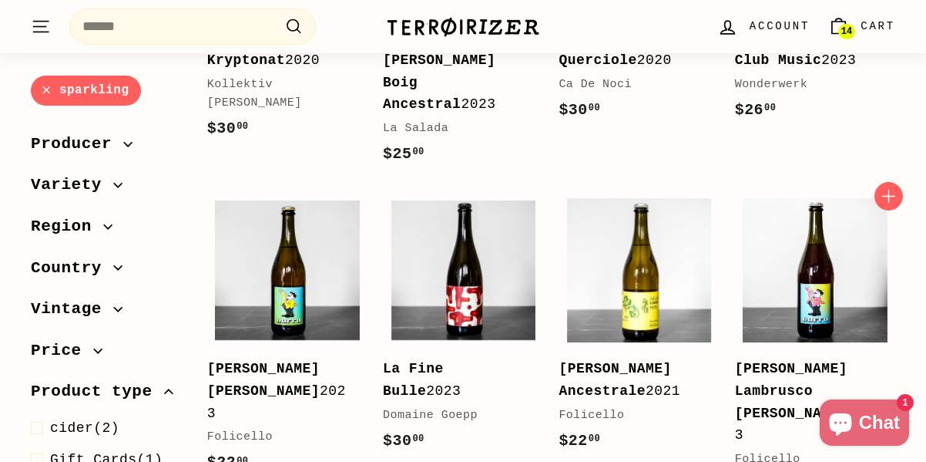
scroll to position [465, 0]
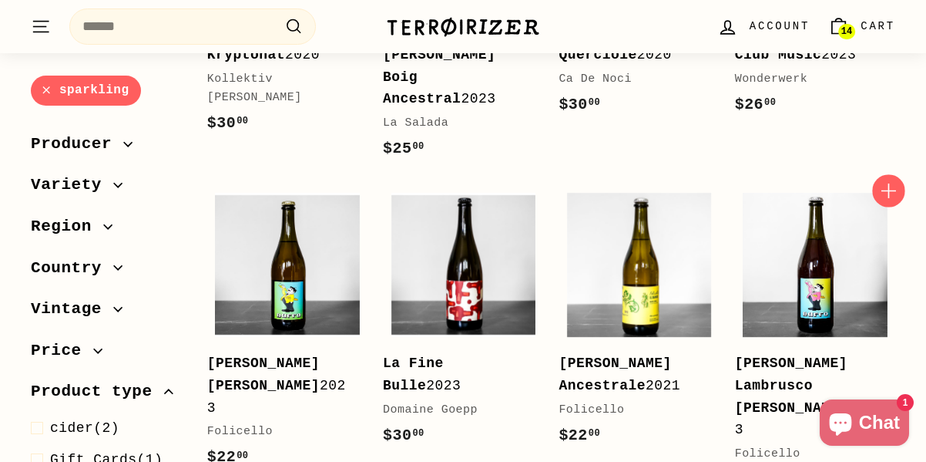
click at [892, 180] on icon "button" at bounding box center [889, 190] width 20 height 20
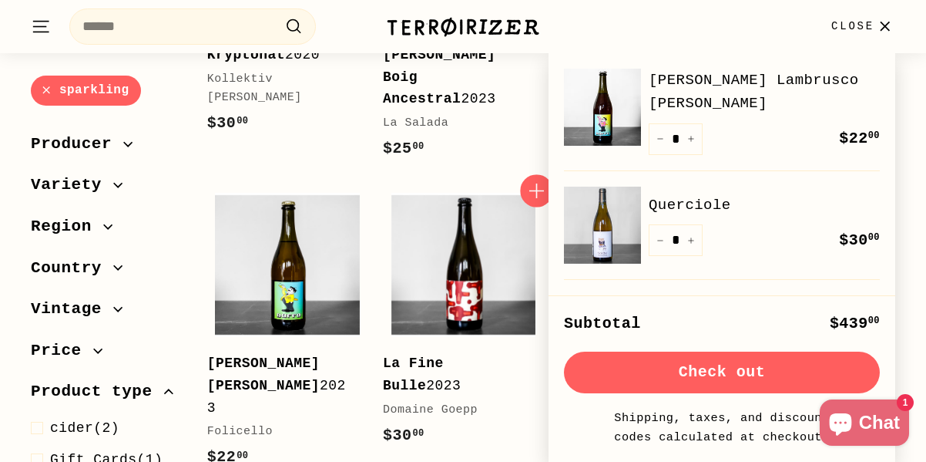
click at [530, 180] on icon "button" at bounding box center [537, 190] width 20 height 20
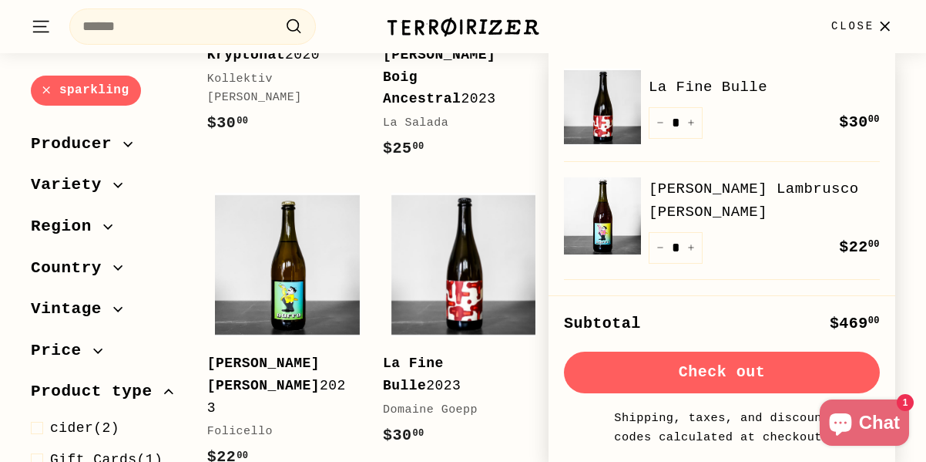
click at [872, 27] on span "Close" at bounding box center [853, 26] width 43 height 17
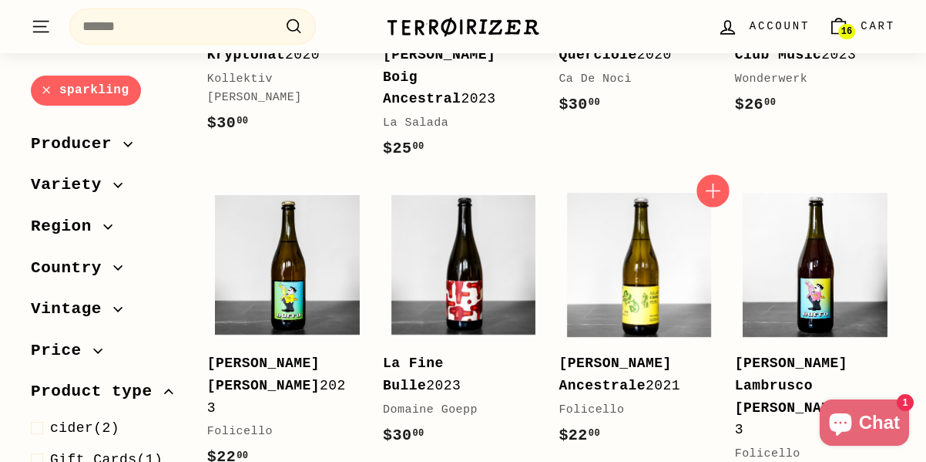
click at [711, 180] on icon "button" at bounding box center [713, 190] width 20 height 20
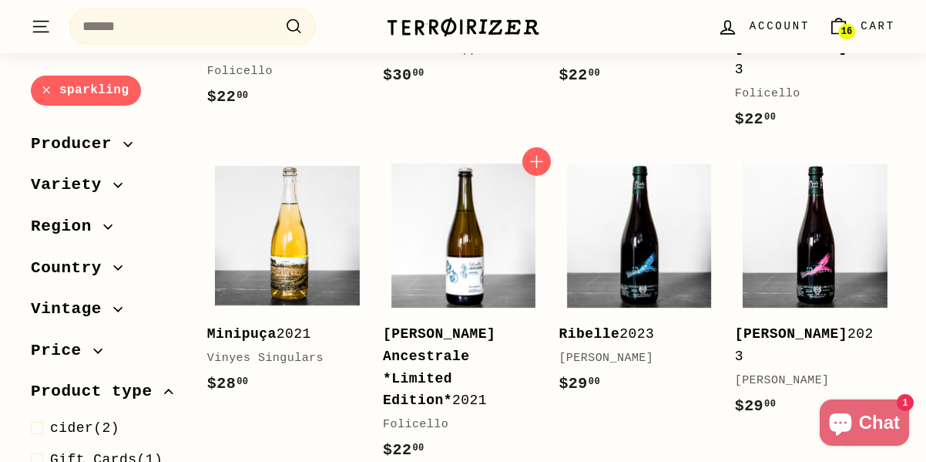
scroll to position [850, 0]
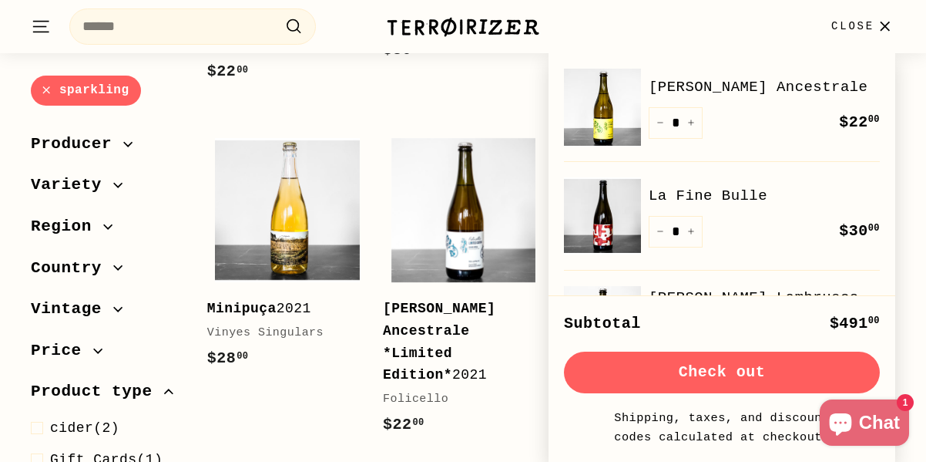
click at [882, 25] on icon "button" at bounding box center [885, 26] width 21 height 21
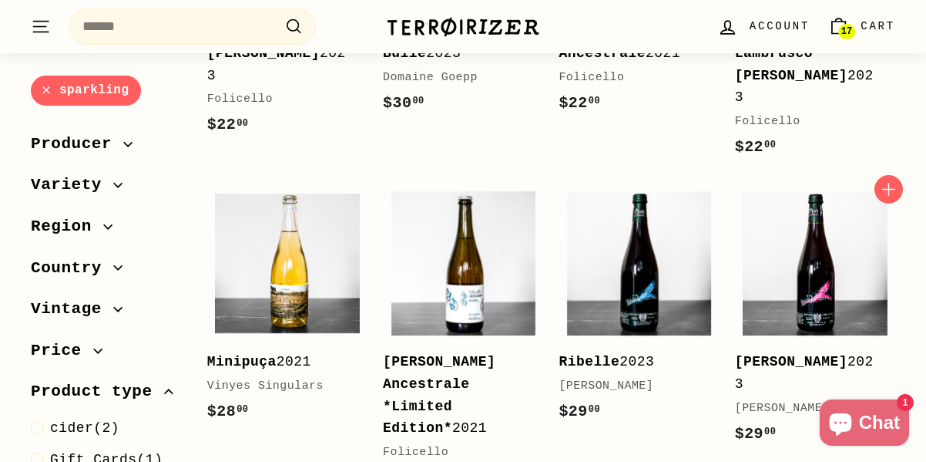
scroll to position [773, 0]
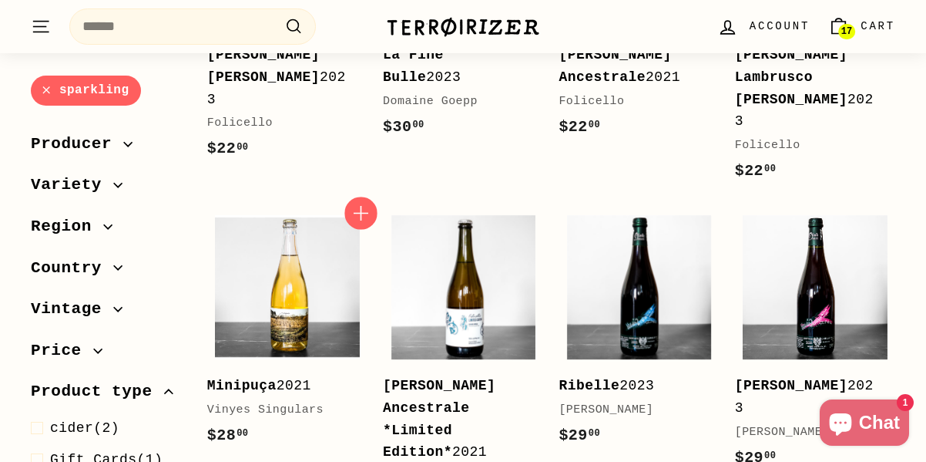
click at [360, 203] on icon "button" at bounding box center [361, 213] width 20 height 20
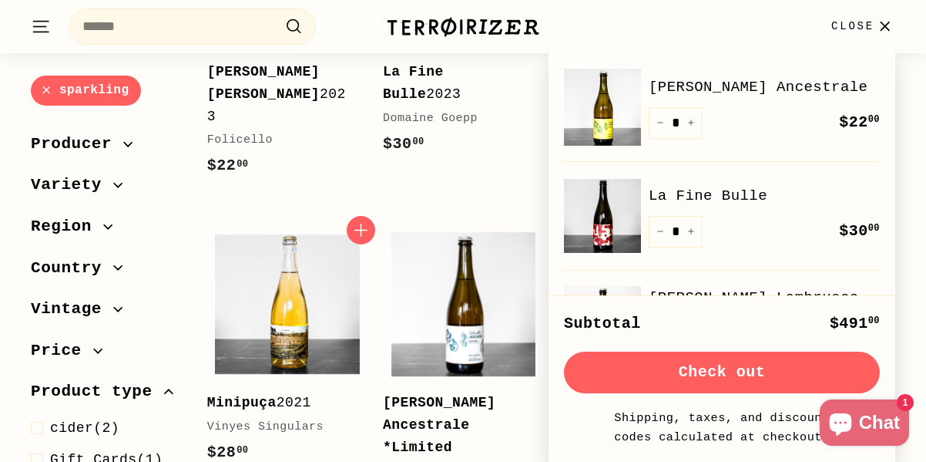
scroll to position [388, 0]
